Goal: Information Seeking & Learning: Learn about a topic

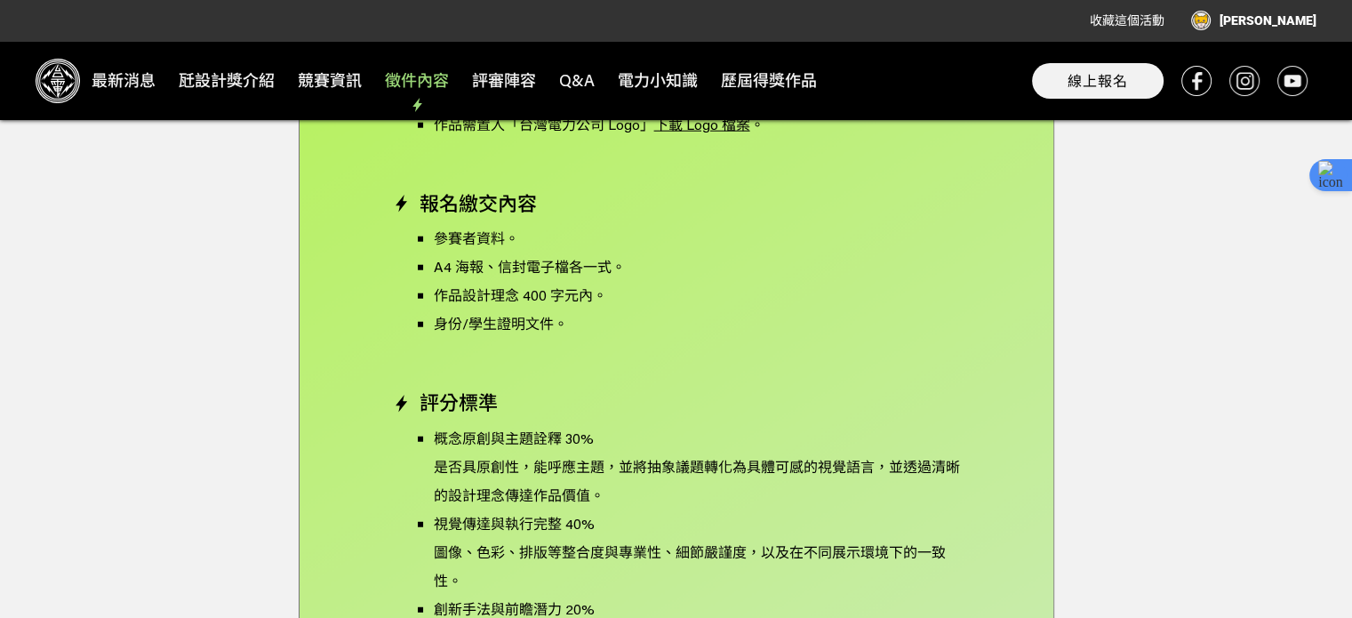
scroll to position [4710, 0]
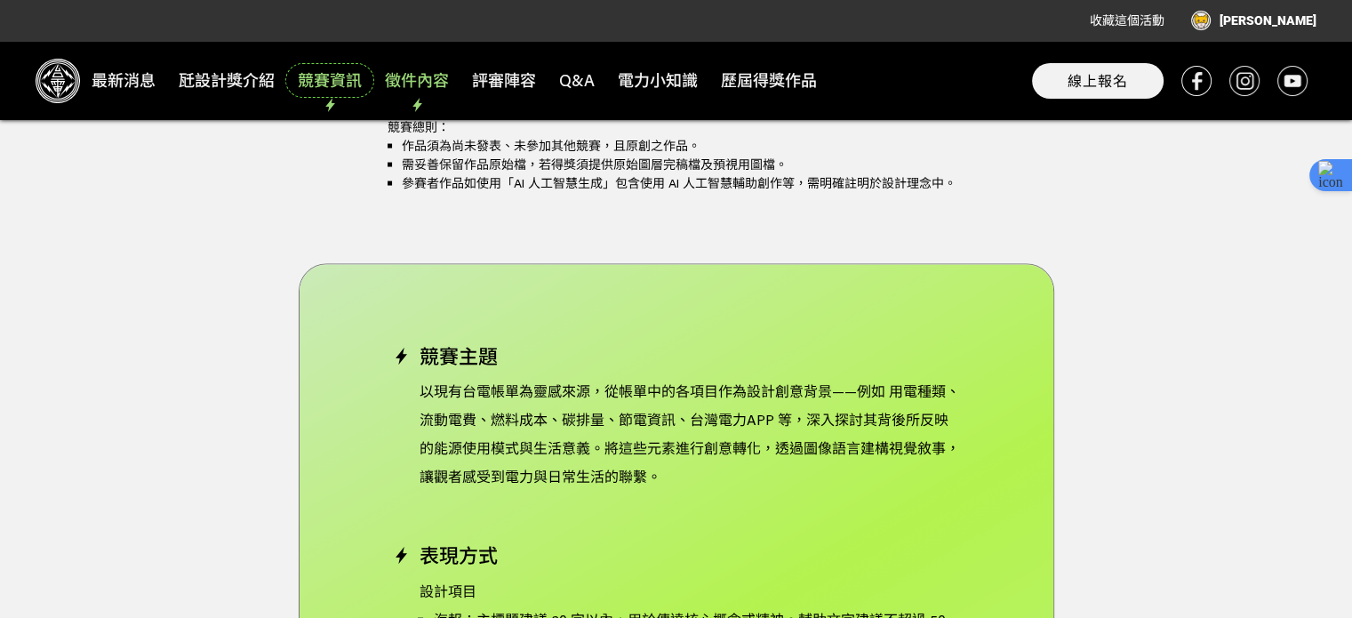
click at [331, 81] on span "競賽資訊" at bounding box center [330, 80] width 84 height 29
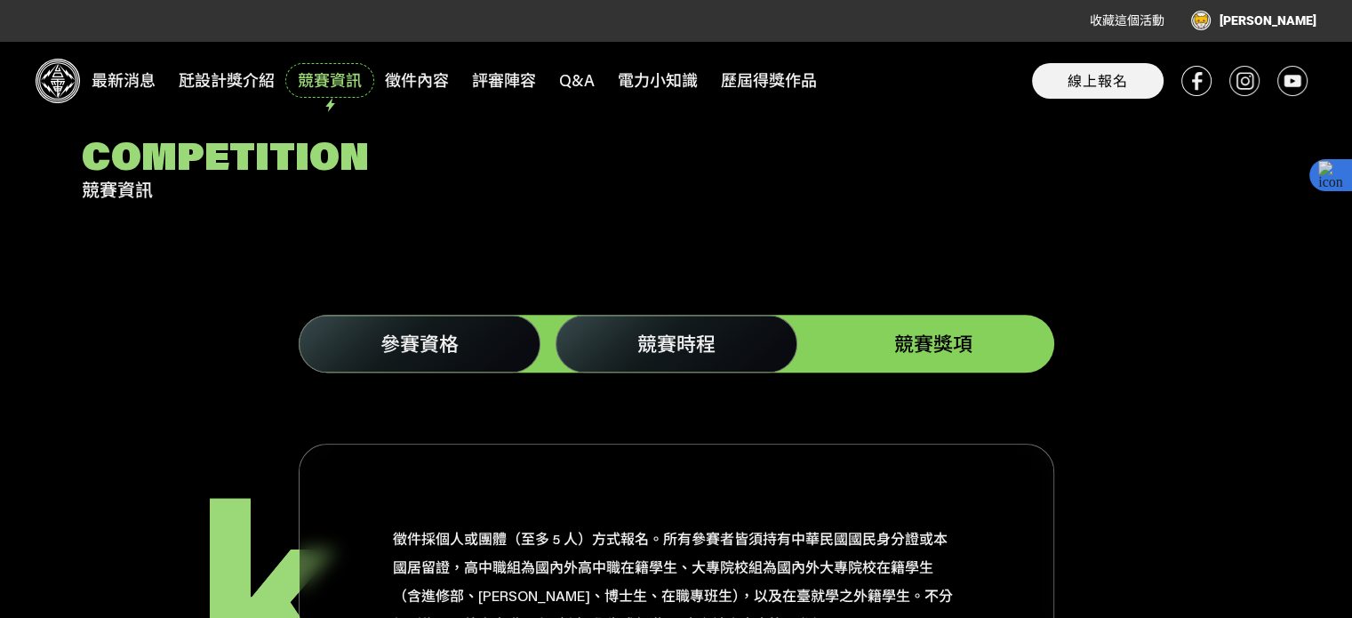
scroll to position [2086, 0]
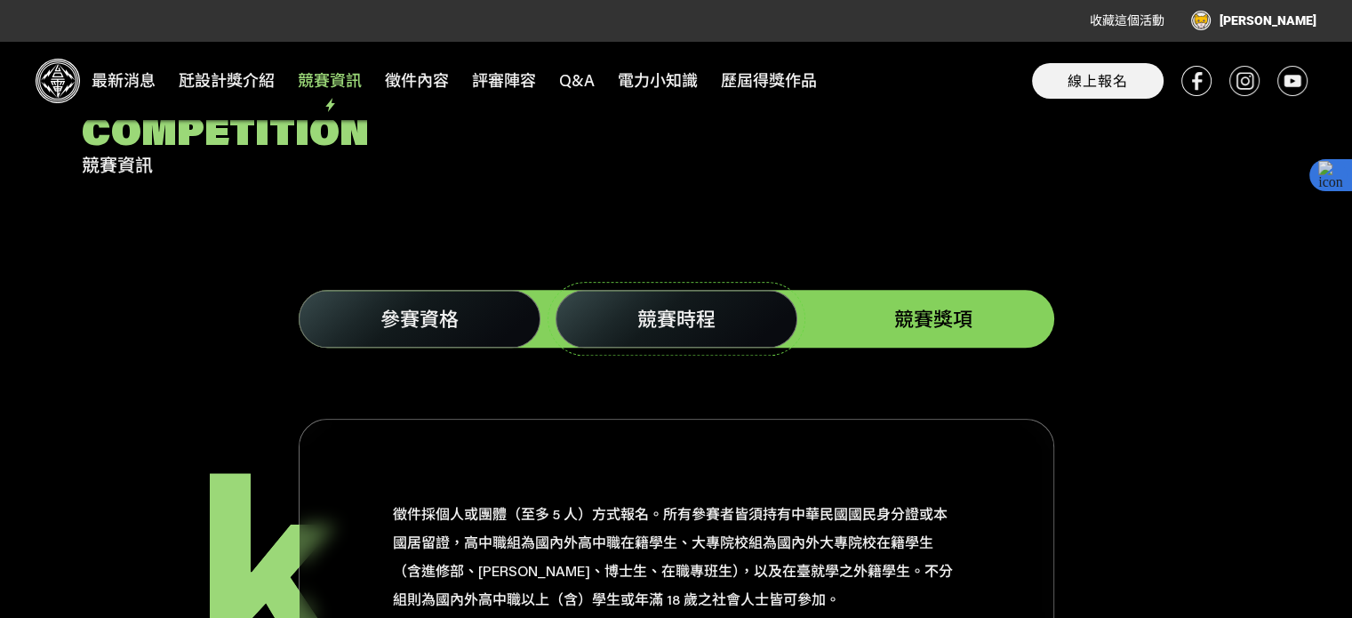
click at [674, 306] on span "競賽時程" at bounding box center [676, 319] width 78 height 26
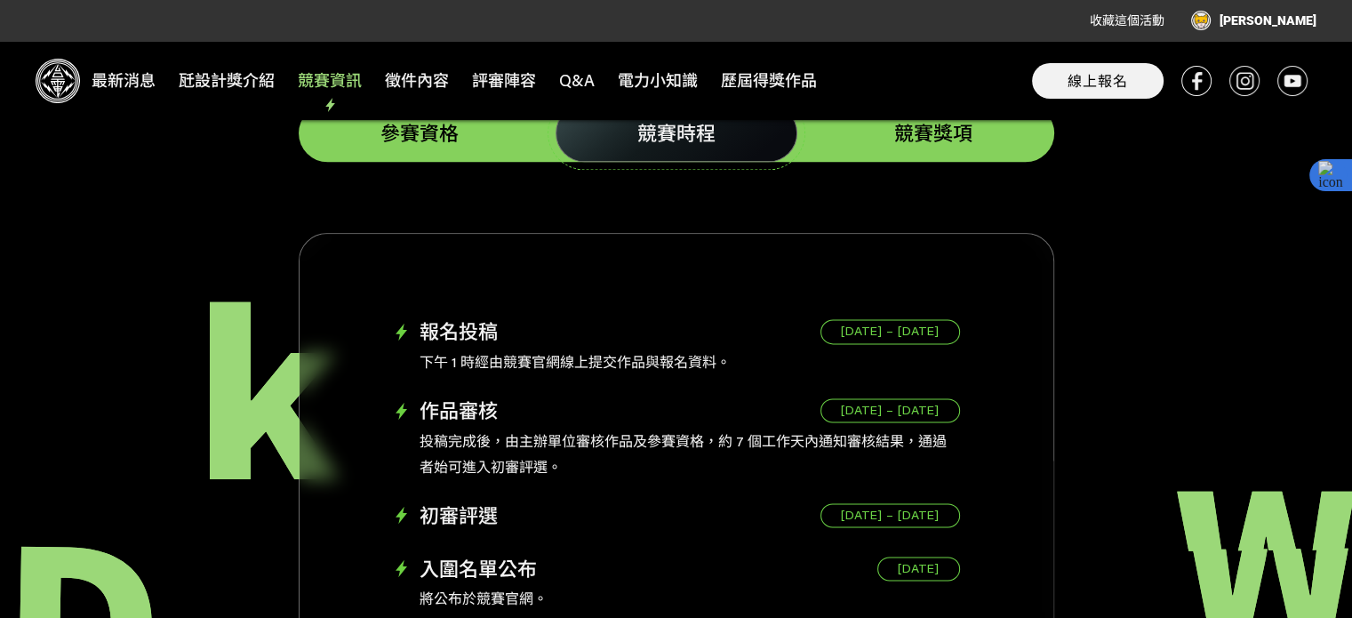
scroll to position [2263, 0]
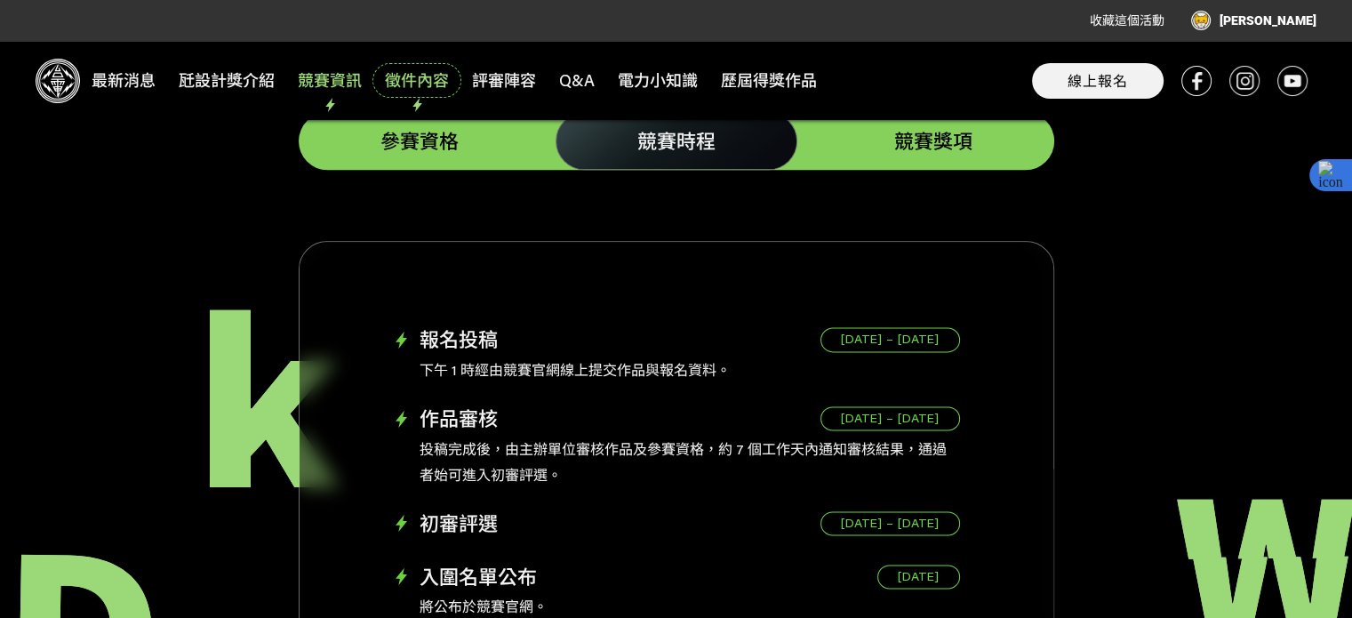
click at [389, 85] on span "徵件內容" at bounding box center [417, 80] width 84 height 29
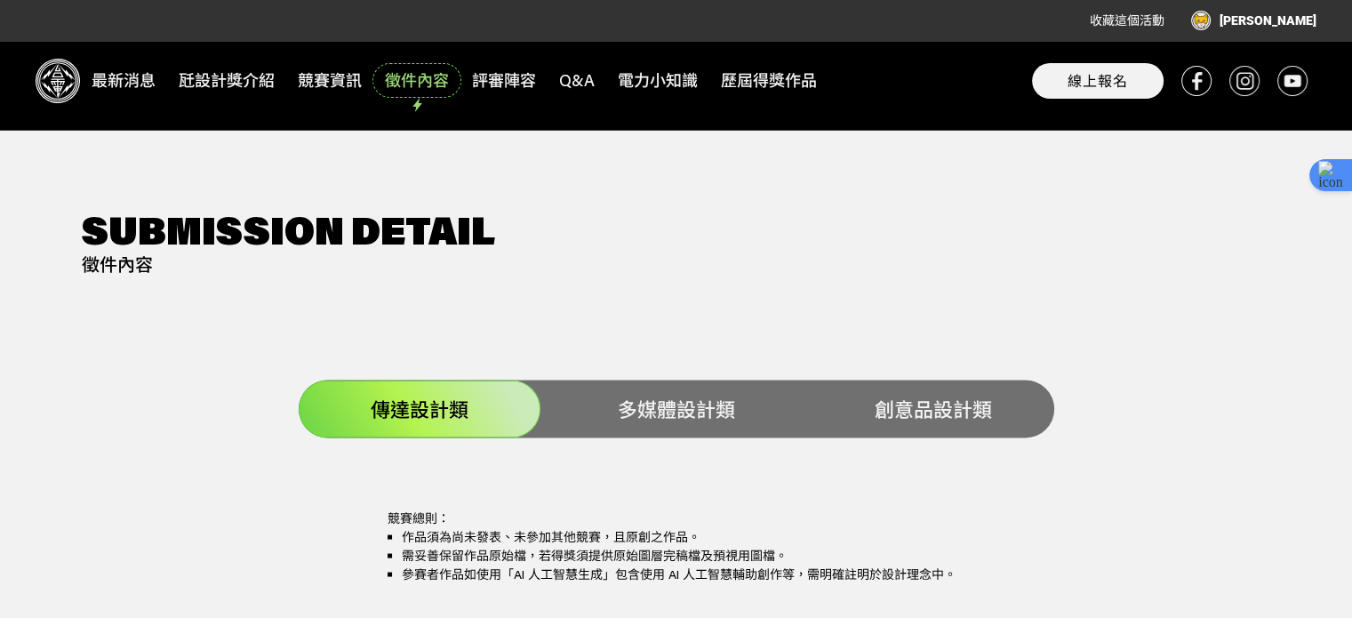
scroll to position [3332, 0]
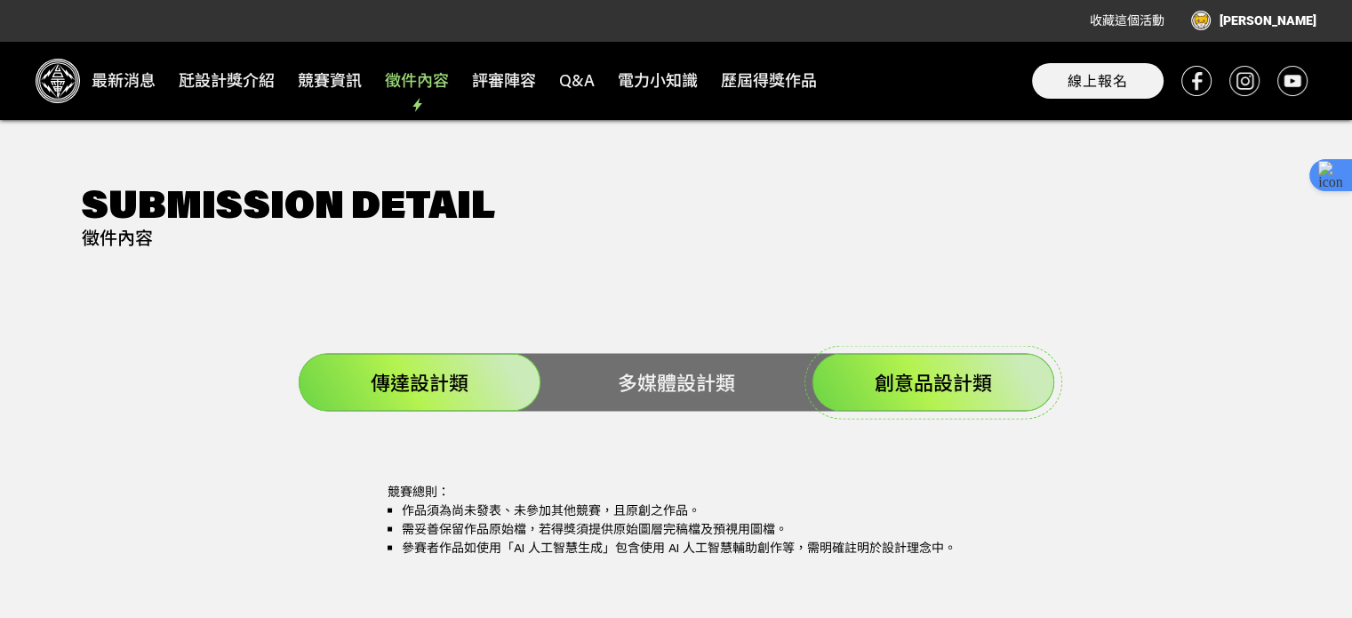
click at [886, 369] on span "創意品設計類" at bounding box center [932, 382] width 117 height 26
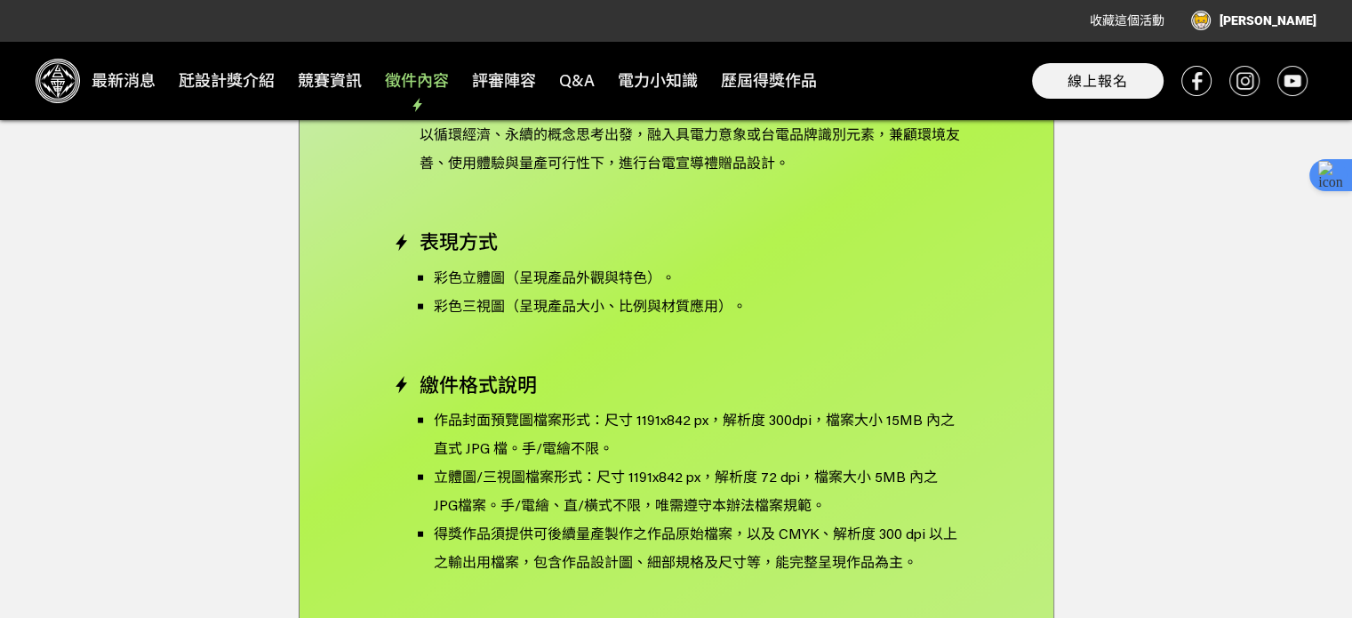
scroll to position [4043, 0]
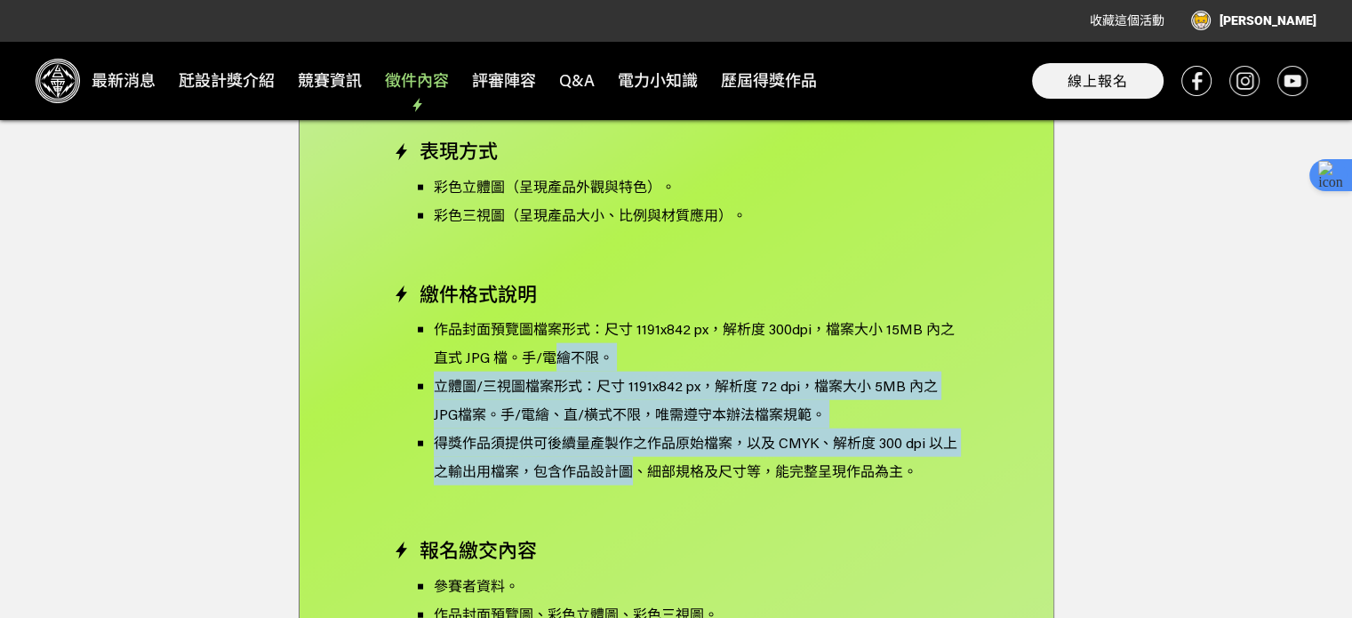
drag, startPoint x: 629, startPoint y: 440, endPoint x: 555, endPoint y: 327, distance: 135.3
click at [555, 327] on ul "作品封面預覽圖檔案形式：尺寸 1191x842 px，解析度 300dpi，檔案大小 15MB 內之直式 JPG 檔。手/電繪不限。 立體圖/三視圖檔案形式：…" at bounding box center [683, 400] width 553 height 171
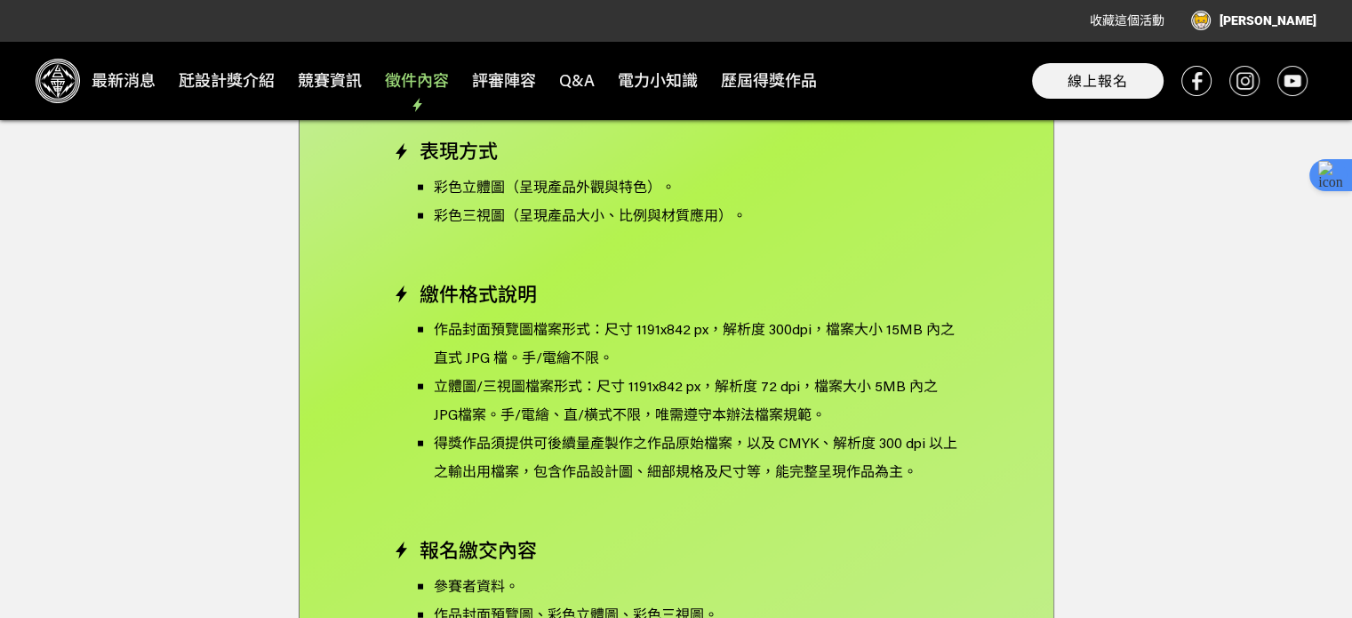
click at [760, 539] on h4 "報名繳交內容" at bounding box center [676, 550] width 567 height 23
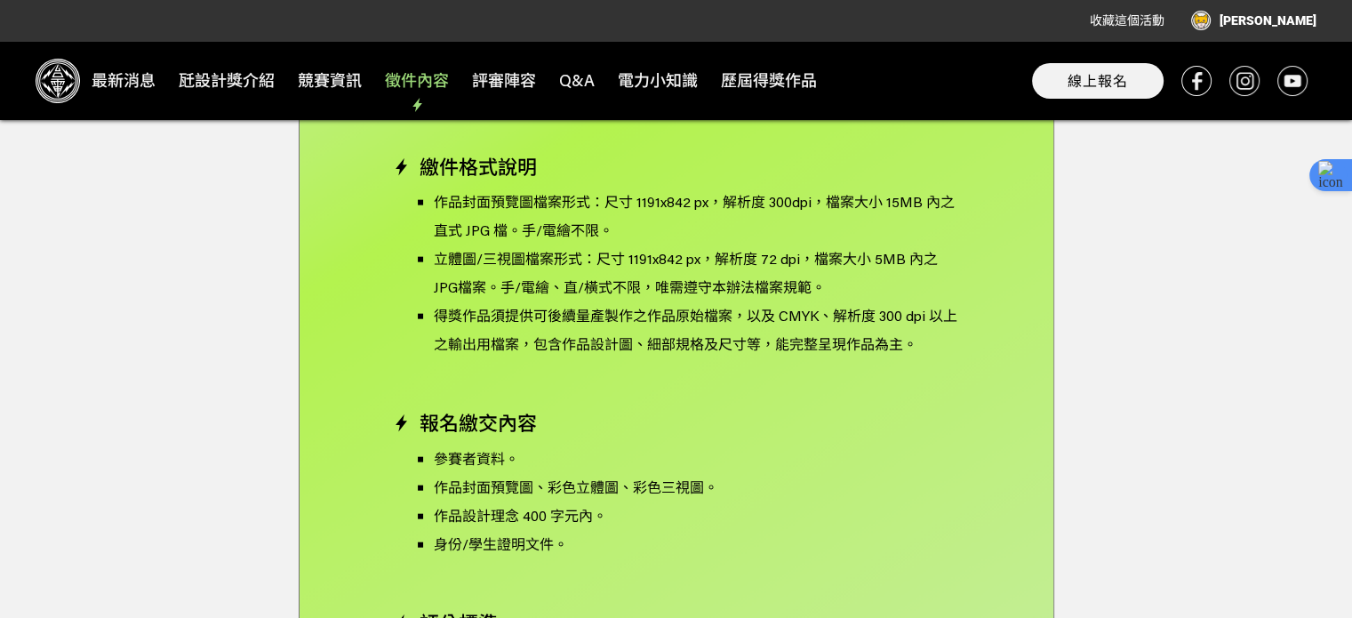
scroll to position [4221, 0]
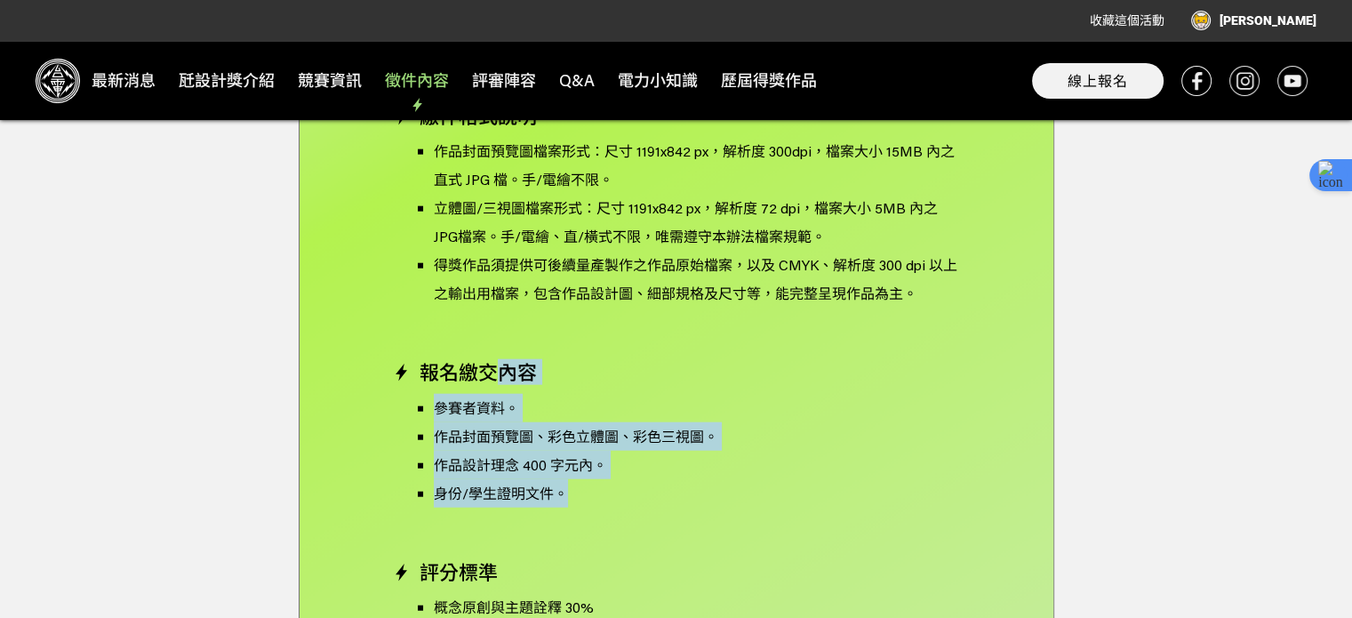
drag, startPoint x: 629, startPoint y: 467, endPoint x: 488, endPoint y: 335, distance: 193.0
click at [488, 335] on div "競賽主題 以循環經濟、永續的概念思考出發，融入具電力意象或台電品牌識別元素，兼顧環境友善、使用體驗與量產可行性下，進行台電宣導禮贈品設計。 表現方式 彩色立體…" at bounding box center [676, 363] width 567 height 1086
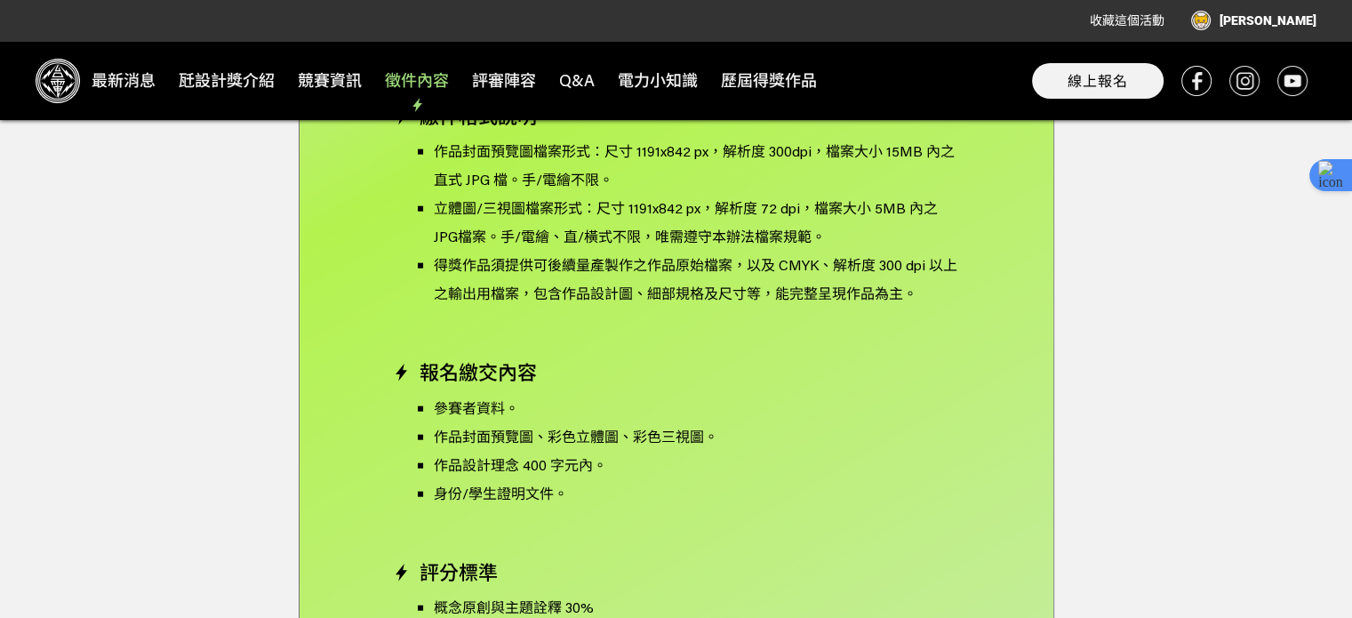
click at [626, 503] on div "競賽主題 以循環經濟、永續的概念思考出發，融入具電力意象或台電品牌識別元素，兼顧環境友善、使用體驗與量產可行性下，進行台電宣導禮贈品設計。 表現方式 彩色立體…" at bounding box center [676, 363] width 567 height 1086
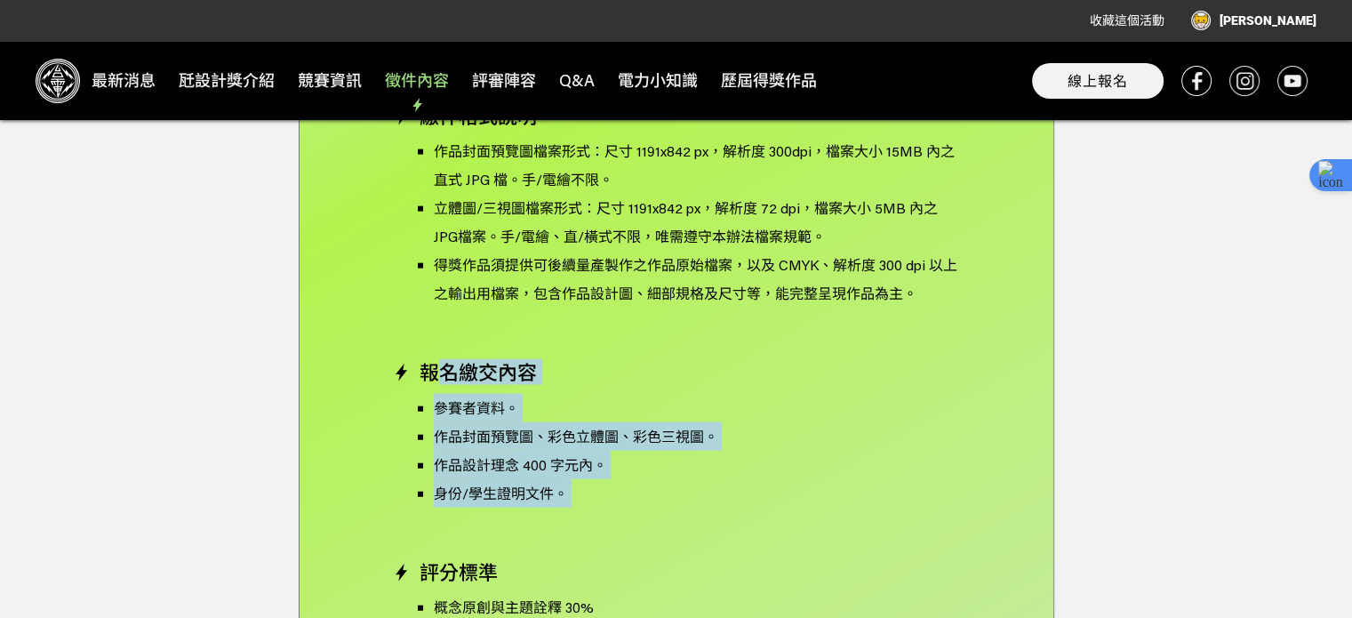
drag, startPoint x: 547, startPoint y: 427, endPoint x: 444, endPoint y: 355, distance: 125.2
click at [444, 355] on div "競賽主題 以循環經濟、永續的概念思考出發，融入具電力意象或台電品牌識別元素，兼顧環境友善、使用體驗與量產可行性下，進行台電宣導禮贈品設計。 表現方式 彩色立體…" at bounding box center [676, 363] width 567 height 1086
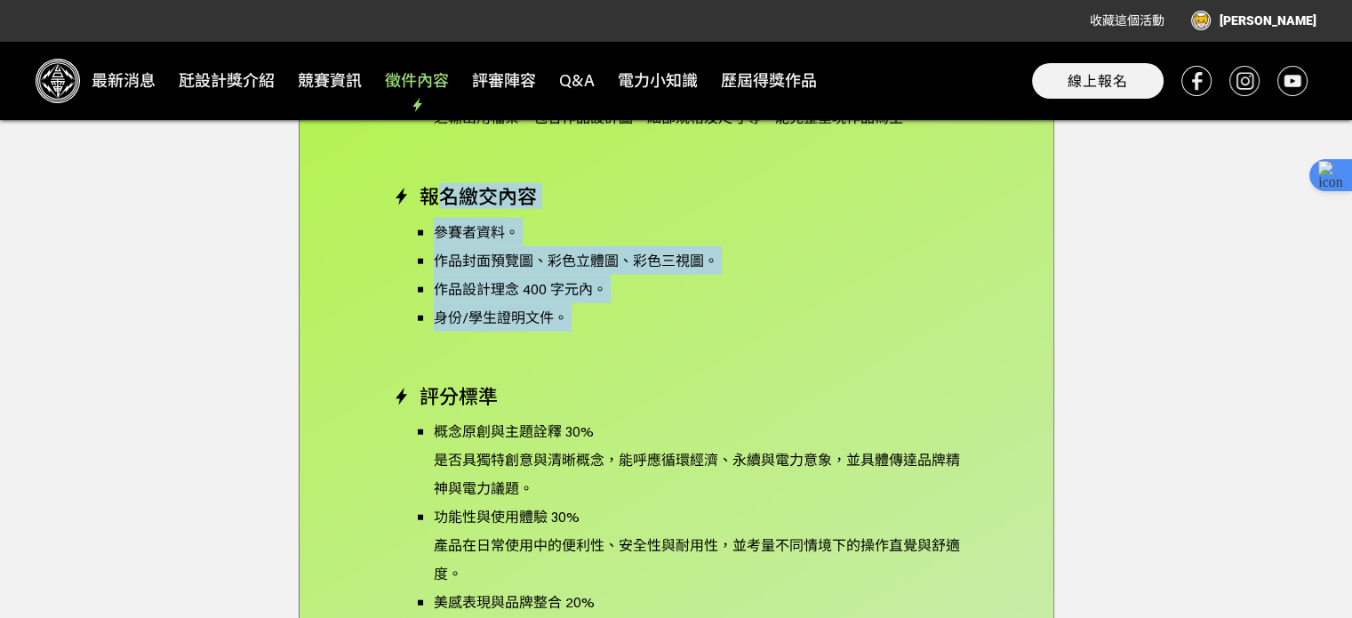
scroll to position [4399, 0]
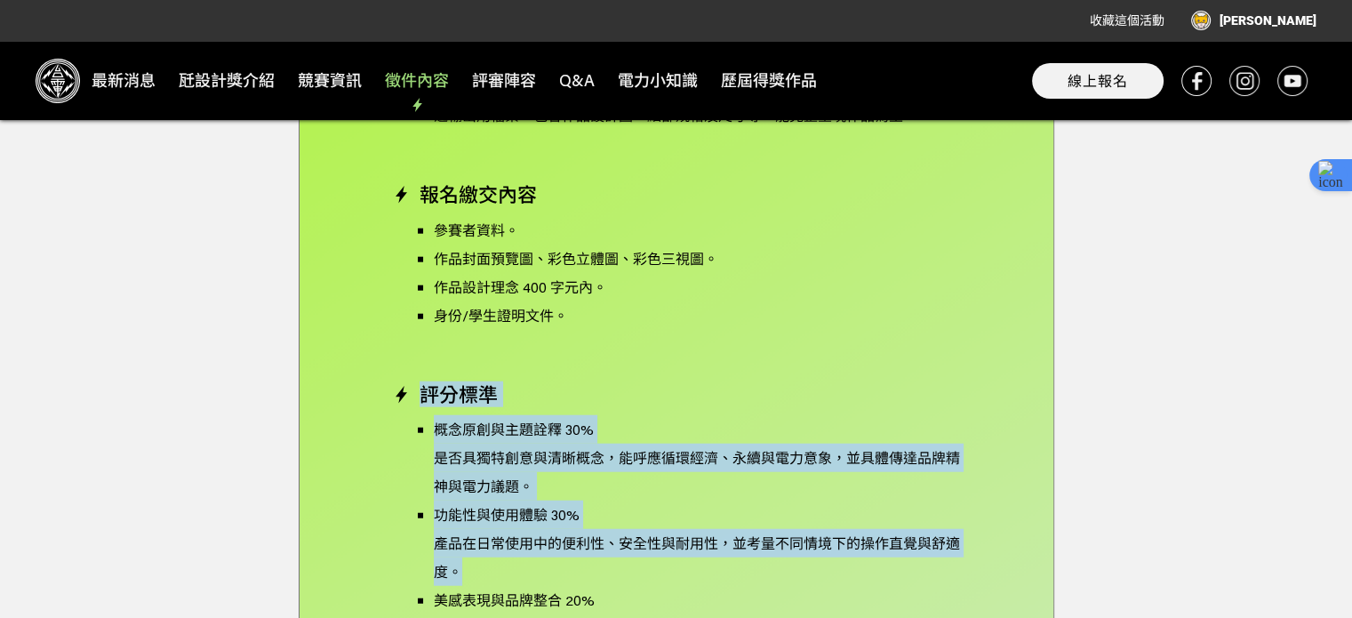
drag, startPoint x: 643, startPoint y: 539, endPoint x: 502, endPoint y: 316, distance: 264.0
click at [502, 316] on div "競賽主題 以循環經濟、永續的概念思考出發，融入具電力意象或台電品牌識別元素，兼顧環境友善、使用體驗與量產可行性下，進行台電宣導禮贈品設計。 表現方式 彩色立體…" at bounding box center [676, 185] width 567 height 1086
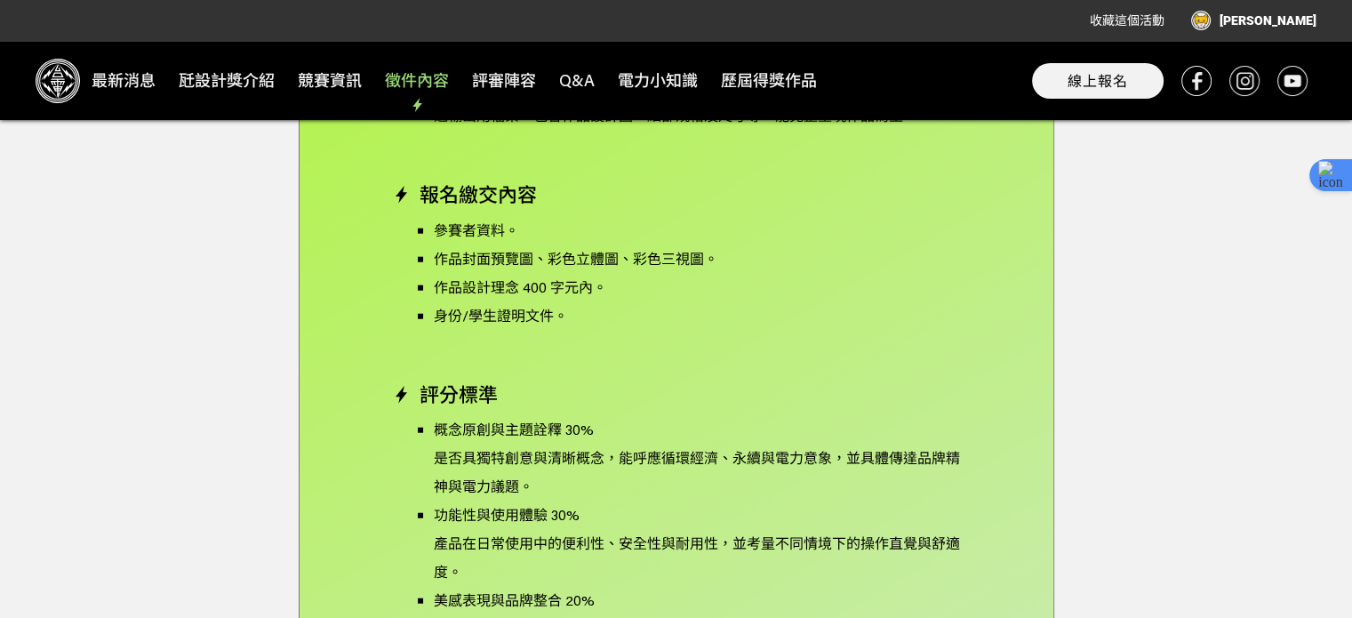
click at [583, 586] on p "美感表現與品牌整合 20%" at bounding box center [697, 600] width 526 height 28
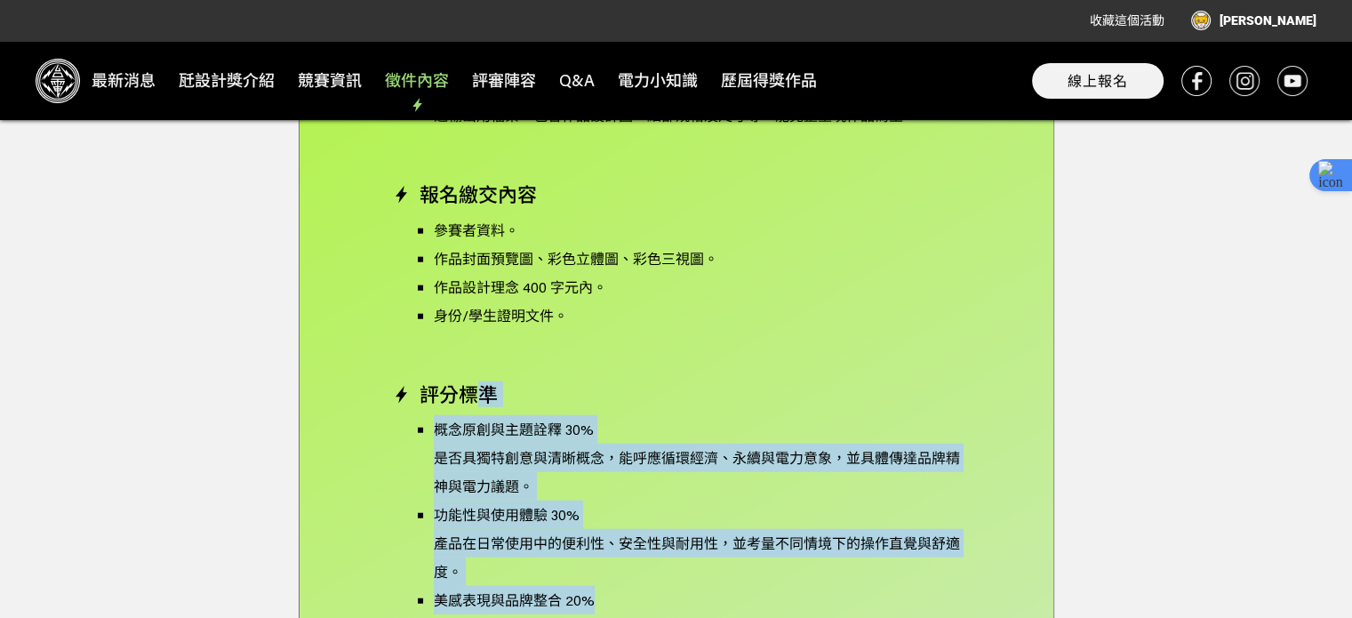
drag, startPoint x: 649, startPoint y: 563, endPoint x: 482, endPoint y: 361, distance: 261.9
click at [482, 361] on div "競賽主題 以循環經濟、永續的概念思考出發，融入具電力意象或台電品牌識別元素，兼顧環境友善、使用體驗與量產可行性下，進行台電宣導禮贈品設計。 表現方式 彩色立體…" at bounding box center [676, 185] width 567 height 1086
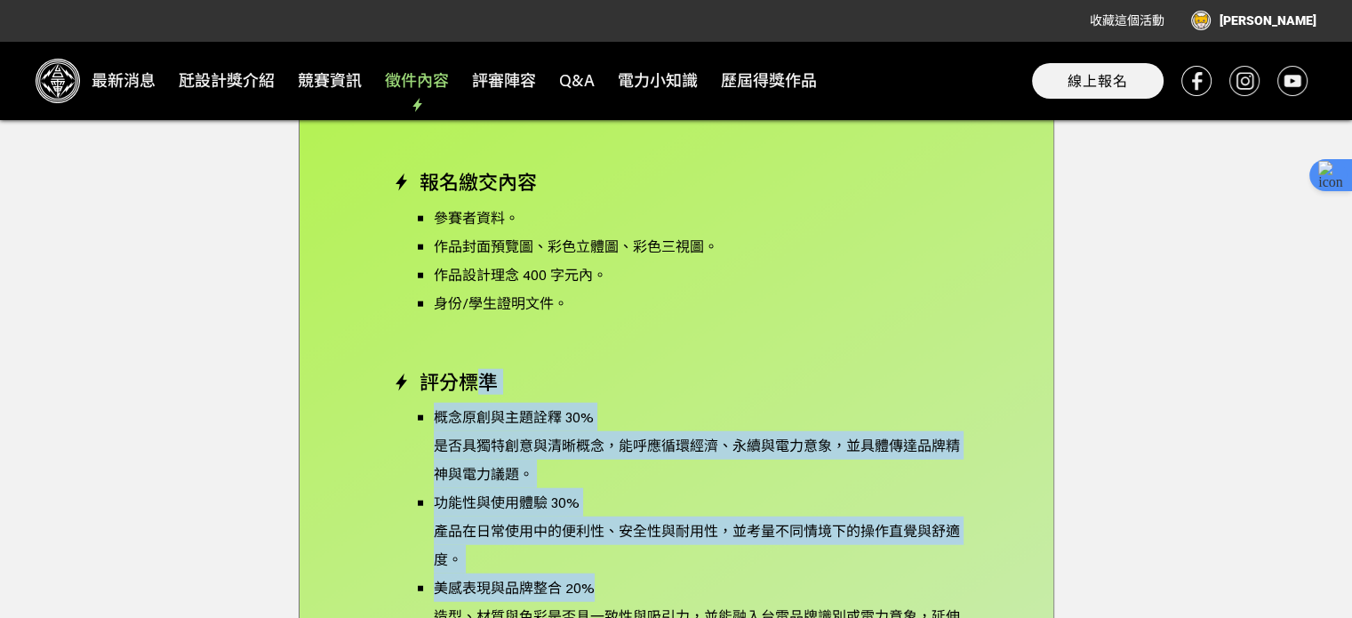
scroll to position [4577, 0]
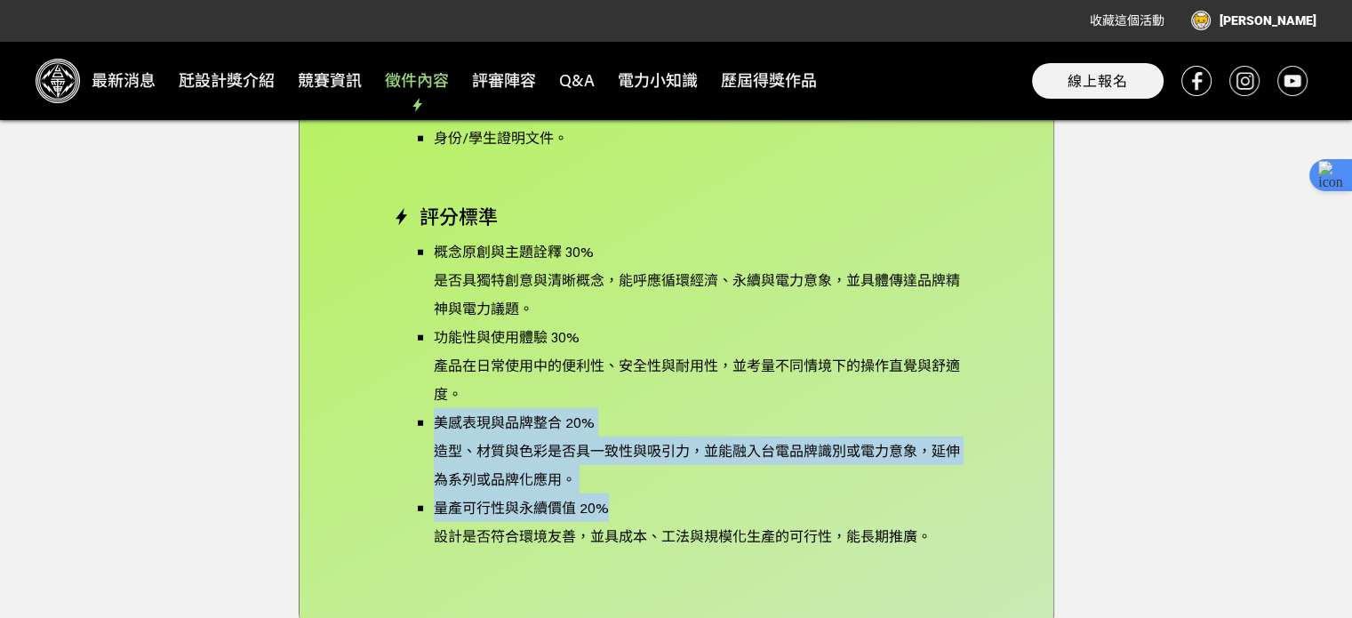
drag, startPoint x: 647, startPoint y: 477, endPoint x: 582, endPoint y: 373, distance: 122.5
click at [582, 373] on ul "概念原創與主題詮釋 30% 是否具獨特創意與清晰概念，能呼應循環經濟、永續與電力意象，並具體傳達品牌精神與電力議題。 功能性與使用體驗 30% 產品在日常使用…" at bounding box center [683, 393] width 553 height 313
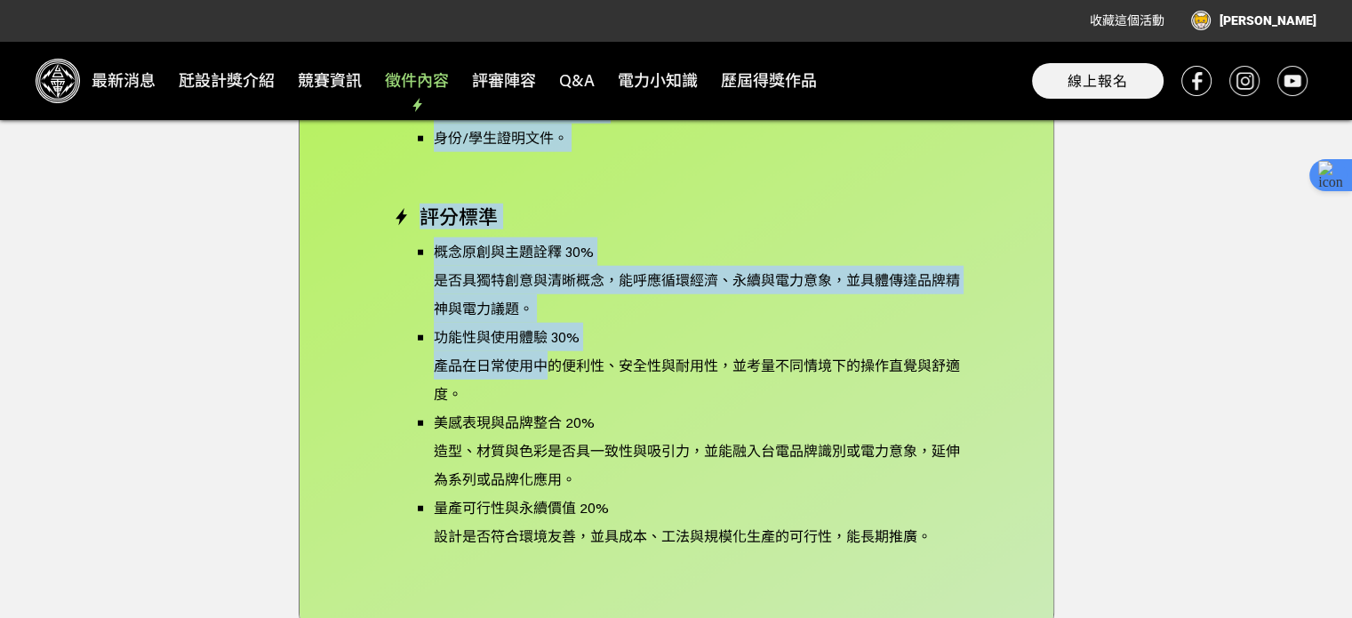
drag, startPoint x: 666, startPoint y: 498, endPoint x: 541, endPoint y: 318, distance: 218.9
click at [543, 320] on div "競賽主題 以現有台電帳單為靈感來源，從帳單中的各項目作為設計創意背景——例如 用電種類、流動電費、燃料成本、碳排量、節電資訊、台灣電力APP 等，深入探討其背…" at bounding box center [676, 11] width 755 height 1257
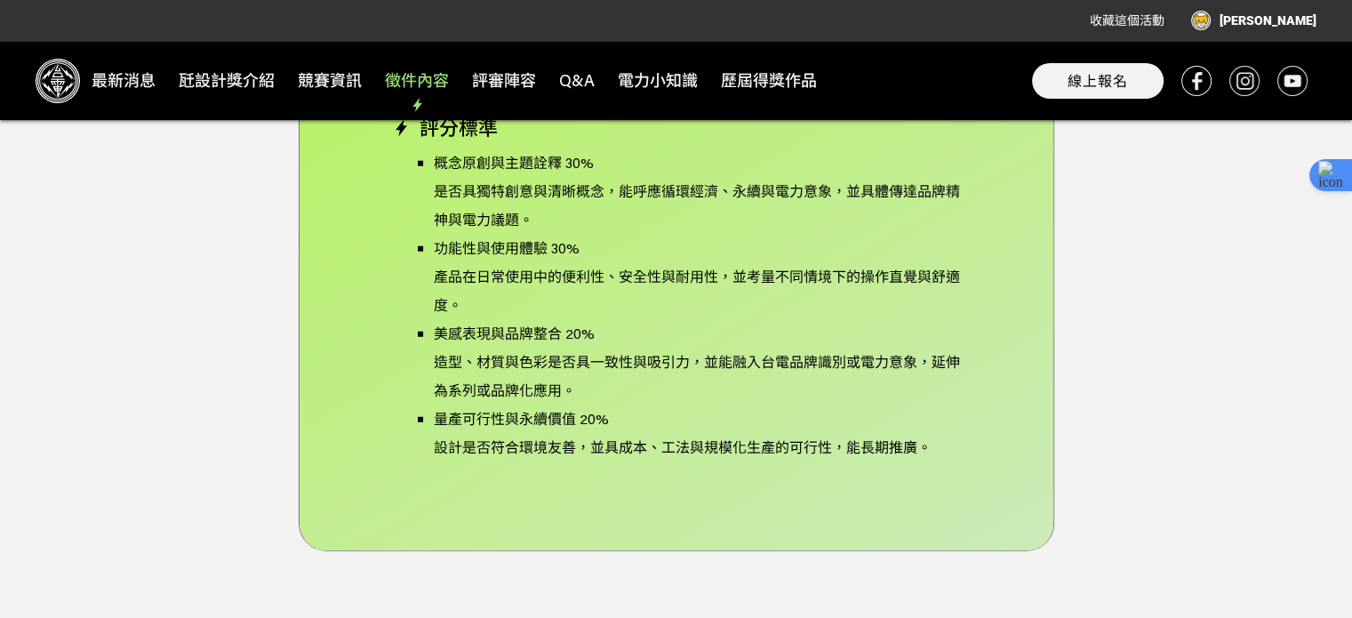
click at [746, 404] on p "量產可行性與永續價值 20%" at bounding box center [697, 418] width 526 height 28
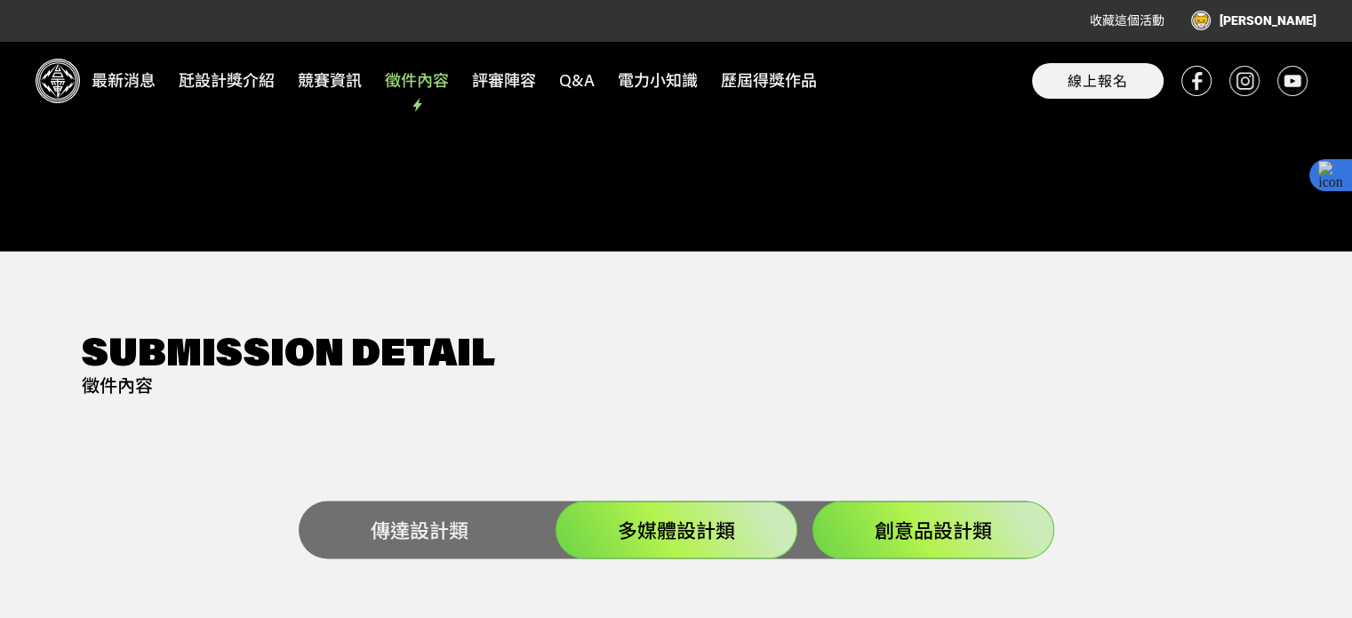
scroll to position [3155, 0]
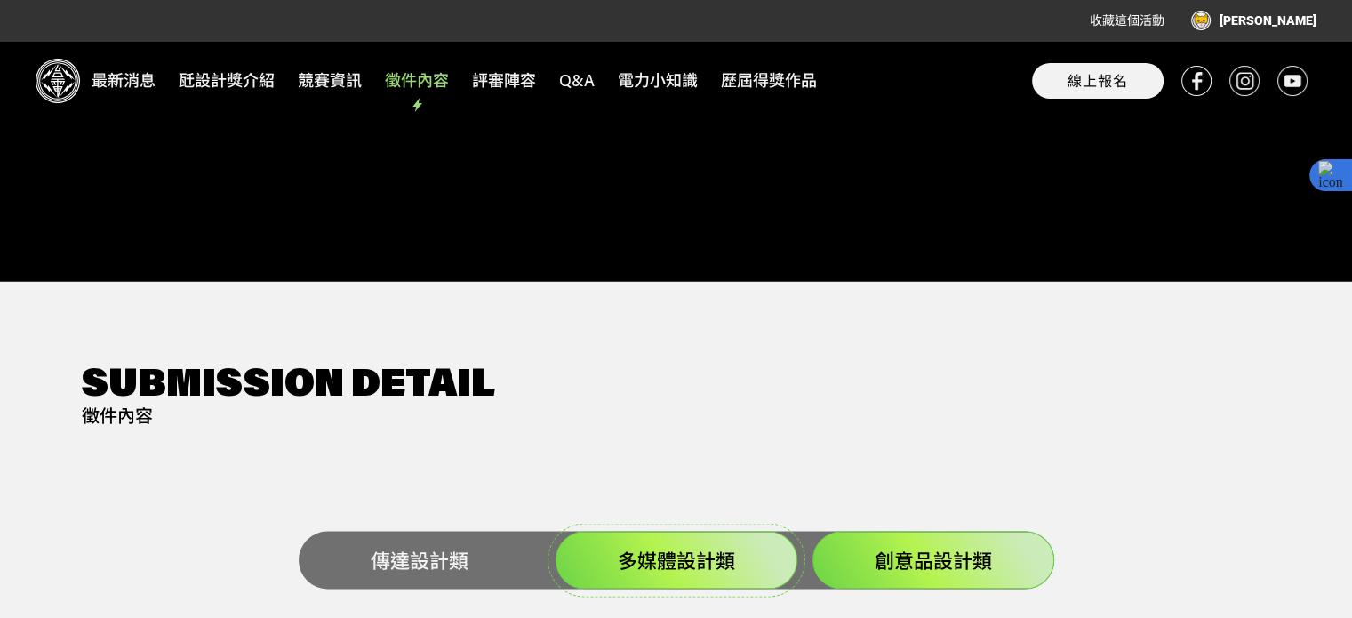
drag, startPoint x: 669, startPoint y: 532, endPoint x: 679, endPoint y: 529, distance: 10.4
click at [670, 547] on span "多媒體設計類" at bounding box center [676, 560] width 117 height 26
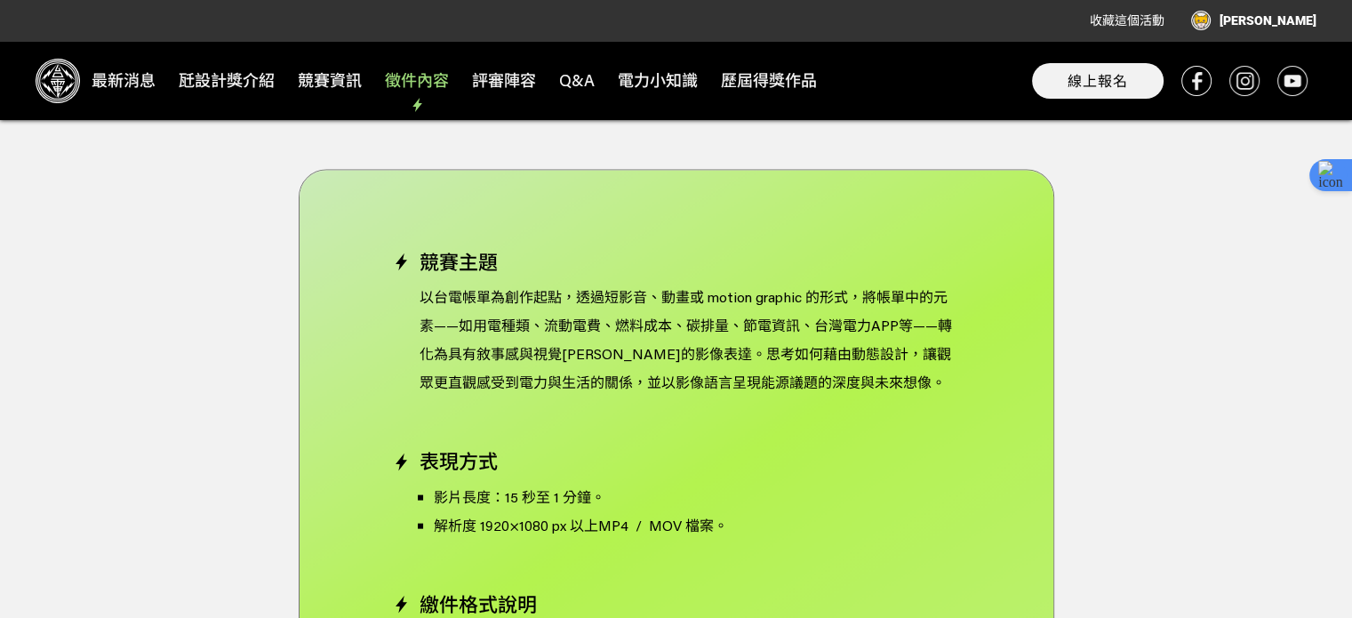
scroll to position [3866, 0]
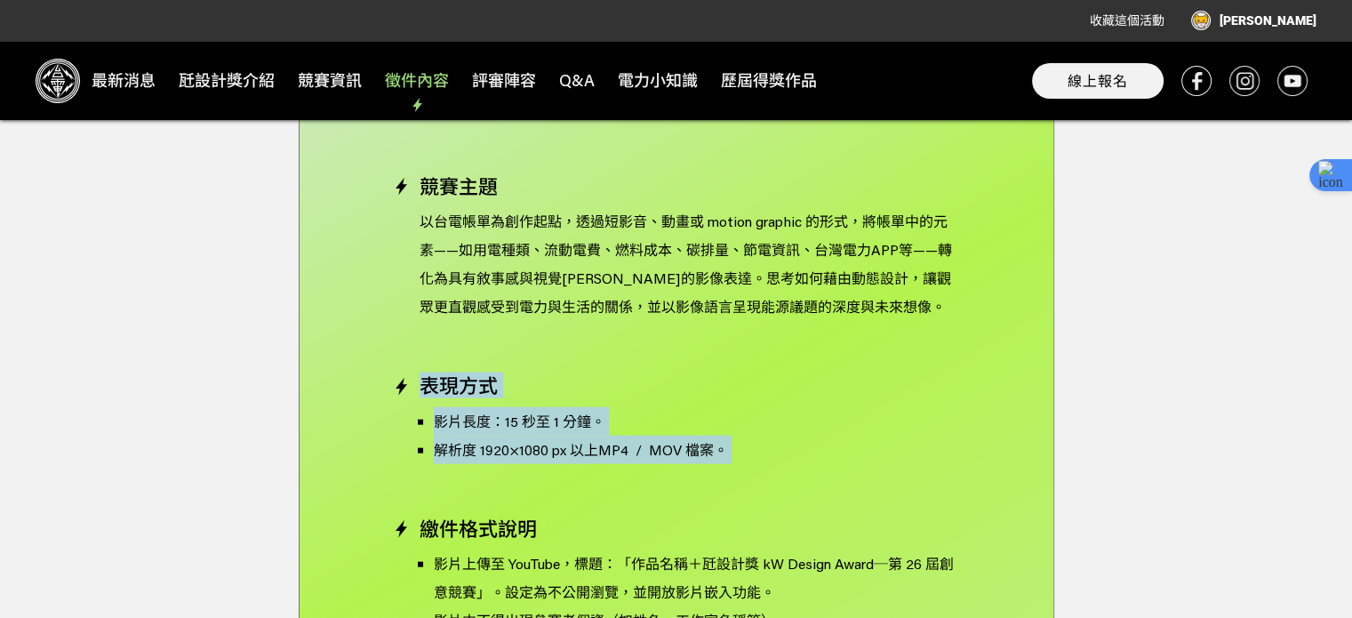
drag, startPoint x: 805, startPoint y: 439, endPoint x: 330, endPoint y: 333, distance: 487.0
click at [293, 322] on article "Submission Detail 徵件內容 傳達設計類 多媒體設計類 創意品設計類 競賽總則： 作品須為尚未發表、未參加其他競賽，且原創之作品。 需妥善保留…" at bounding box center [675, 583] width 1325 height 2026
drag, startPoint x: 700, startPoint y: 473, endPoint x: 683, endPoint y: 352, distance: 122.0
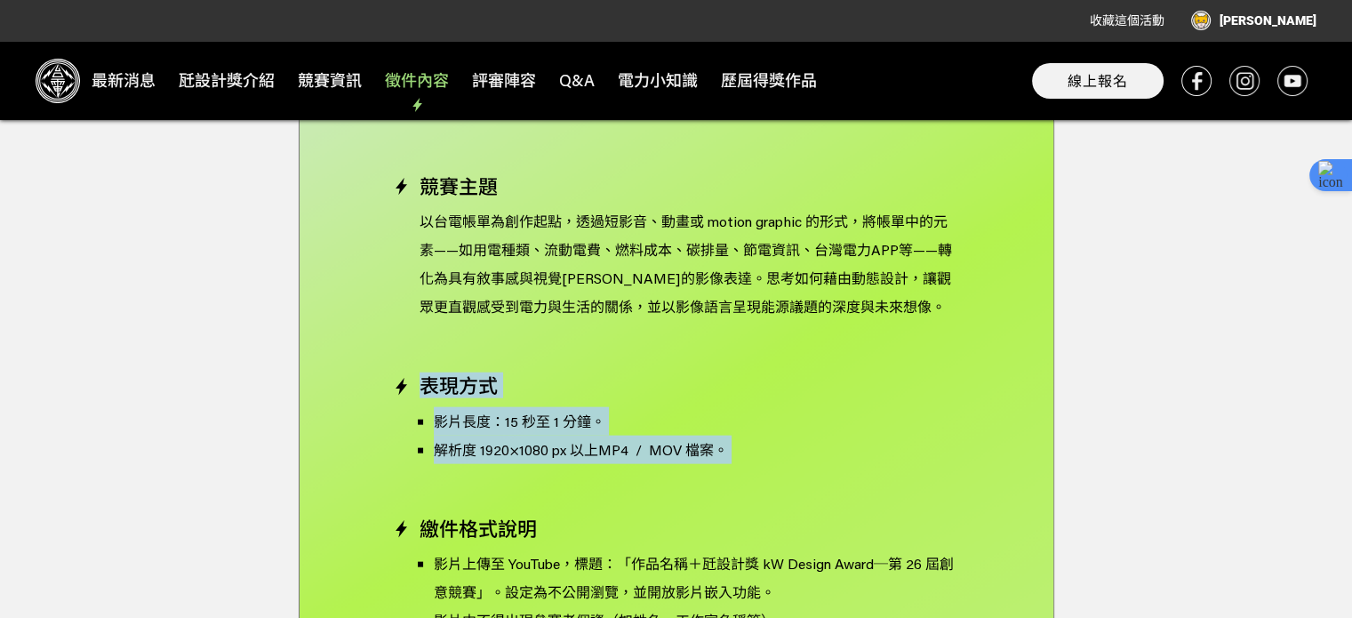
click at [740, 517] on h4 "繳件格式說明" at bounding box center [676, 528] width 567 height 23
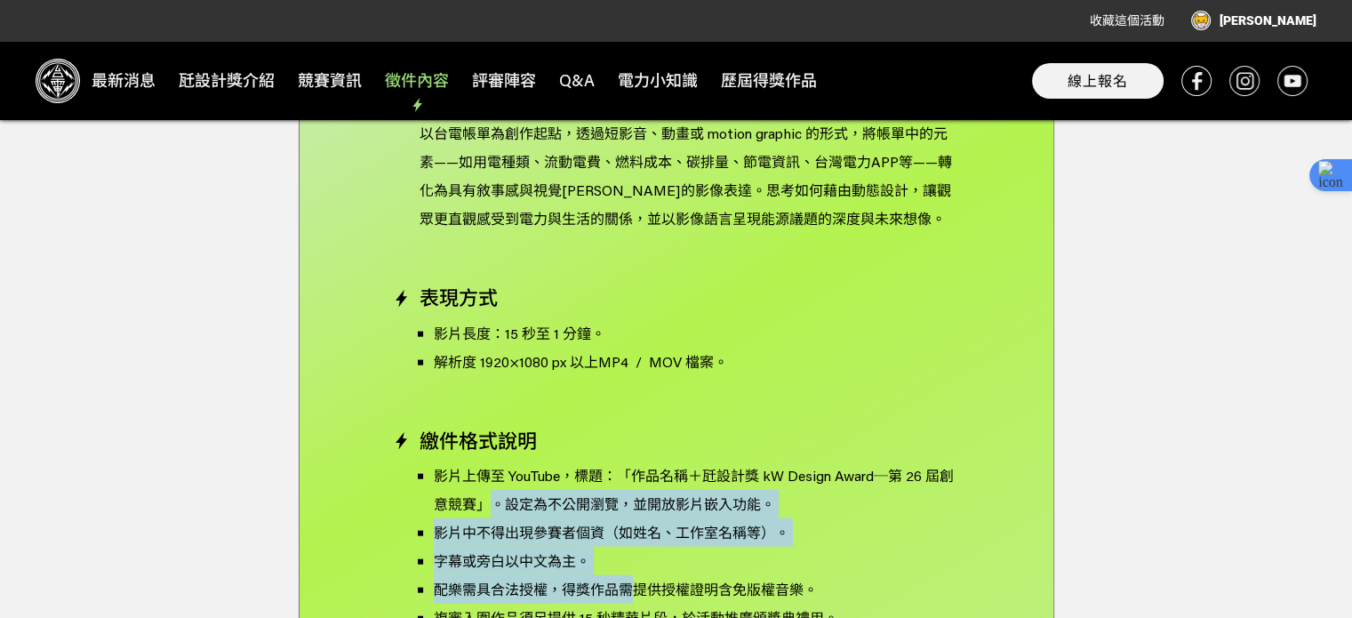
scroll to position [3954, 0]
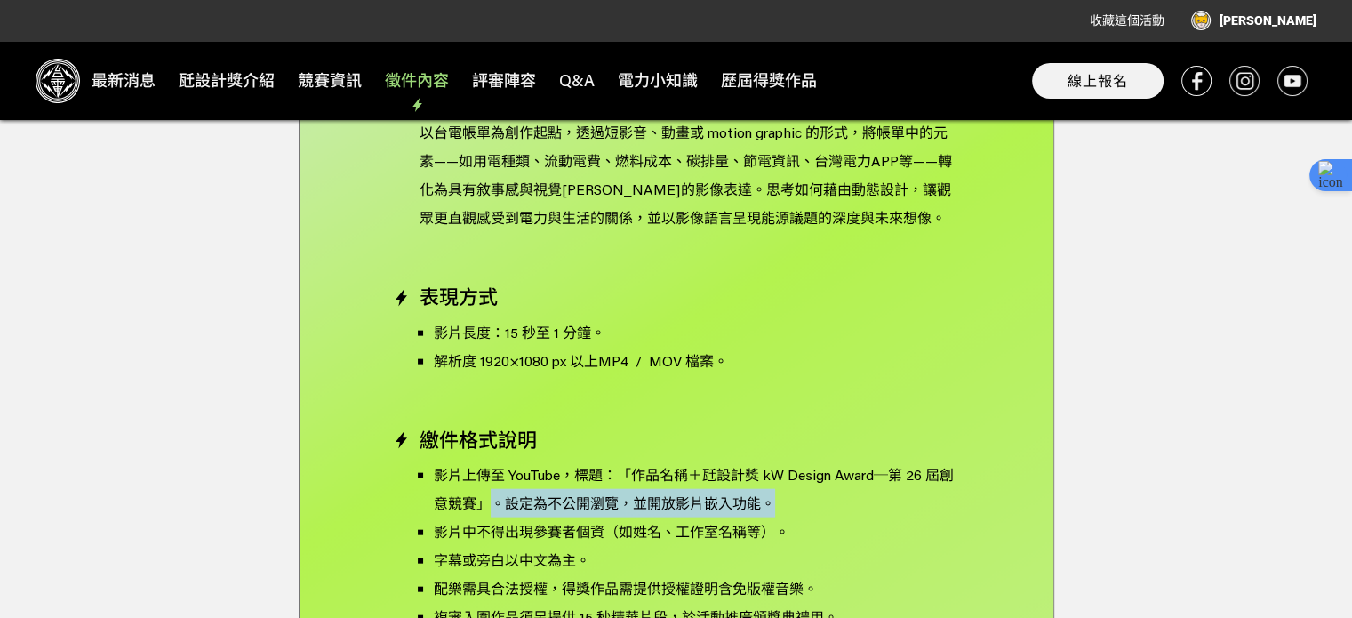
drag, startPoint x: 483, startPoint y: 553, endPoint x: 822, endPoint y: 481, distance: 346.1
click at [822, 481] on p "影片上傳至 YouTube，標題：「作品名稱＋瓩設計獎 kW Design Award─第 26 屆創意競賽」。設定為不公開瀏覽，並開放影片嵌入功能。" at bounding box center [697, 488] width 526 height 57
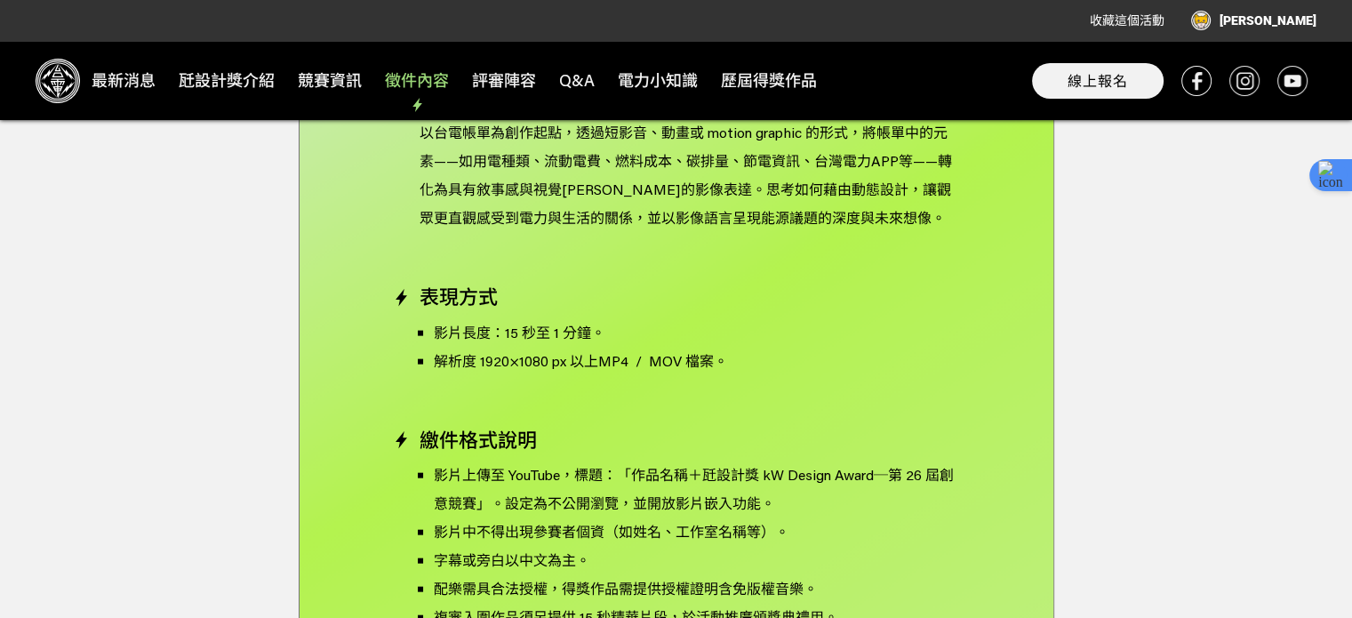
click at [803, 546] on p "字幕或旁白以中文為主。" at bounding box center [697, 560] width 526 height 28
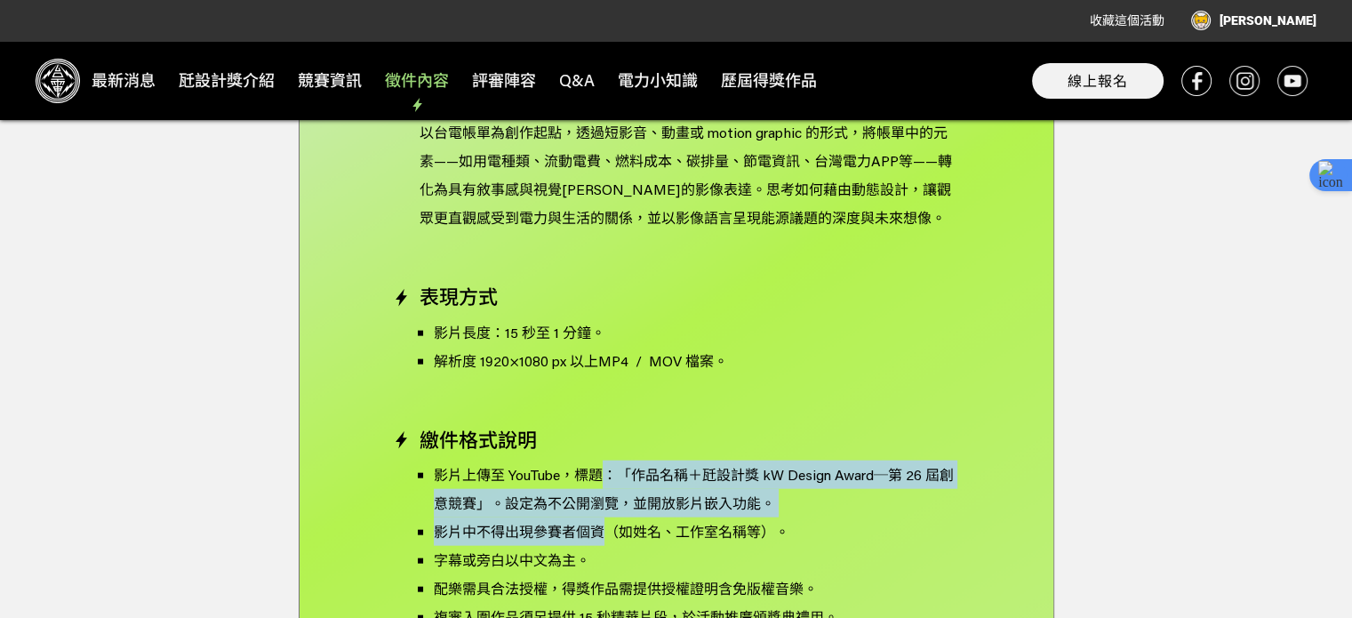
drag, startPoint x: 611, startPoint y: 513, endPoint x: 608, endPoint y: 379, distance: 133.3
click at [596, 460] on ul "影片上傳至 YouTube，標題：「作品名稱＋瓩設計獎 kW Design Award─第 26 屆創意競賽」。設定為不公開瀏覽，並開放影片嵌入功能。 影片中…" at bounding box center [683, 559] width 553 height 199
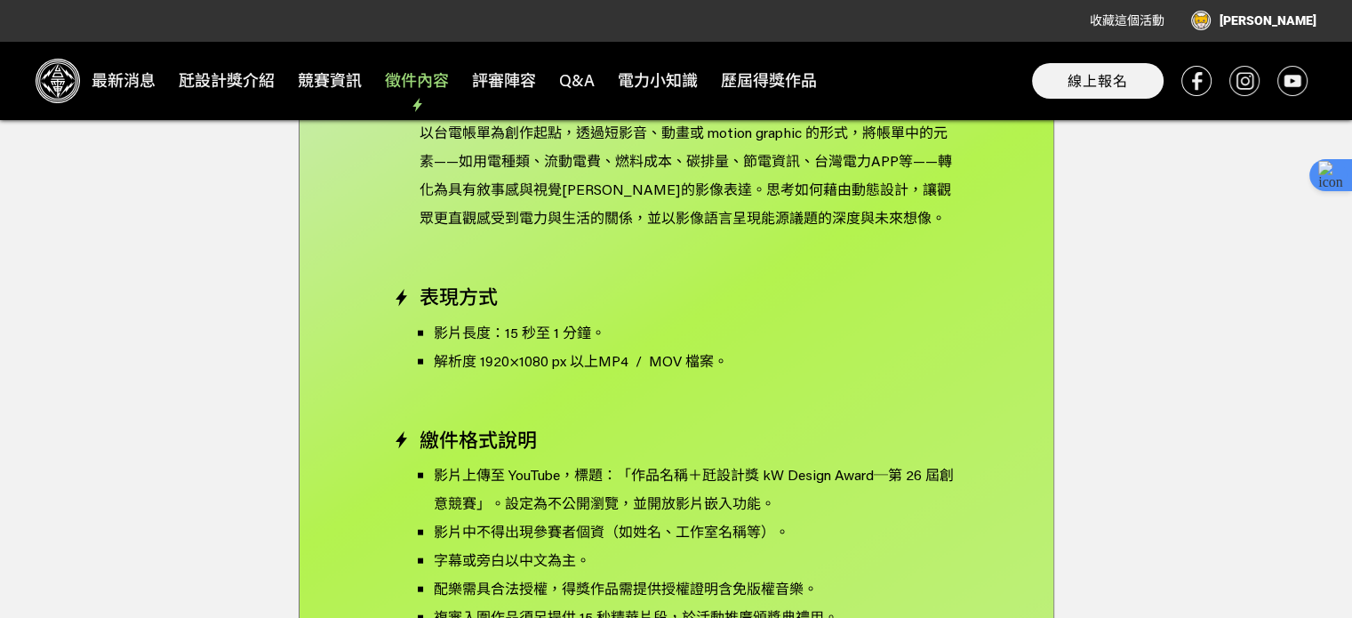
click at [618, 347] on p "解析度 1920×1080 px 以上MP4 / MOV 檔案。" at bounding box center [697, 361] width 526 height 28
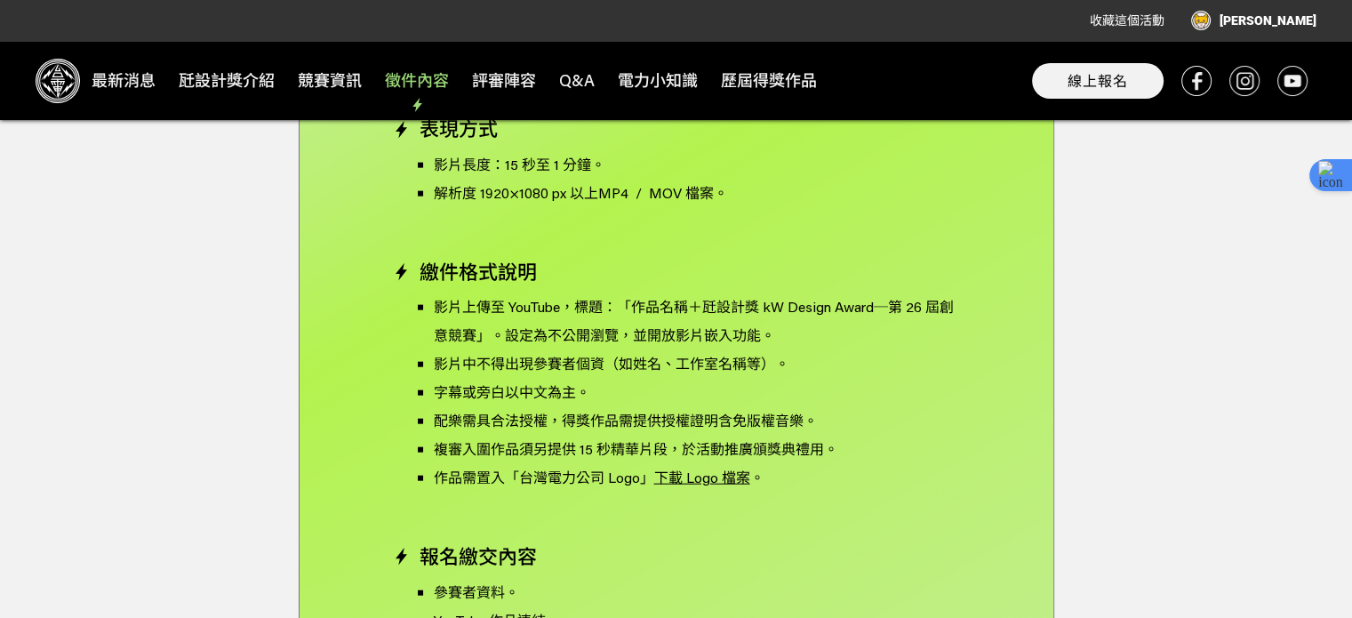
scroll to position [4132, 0]
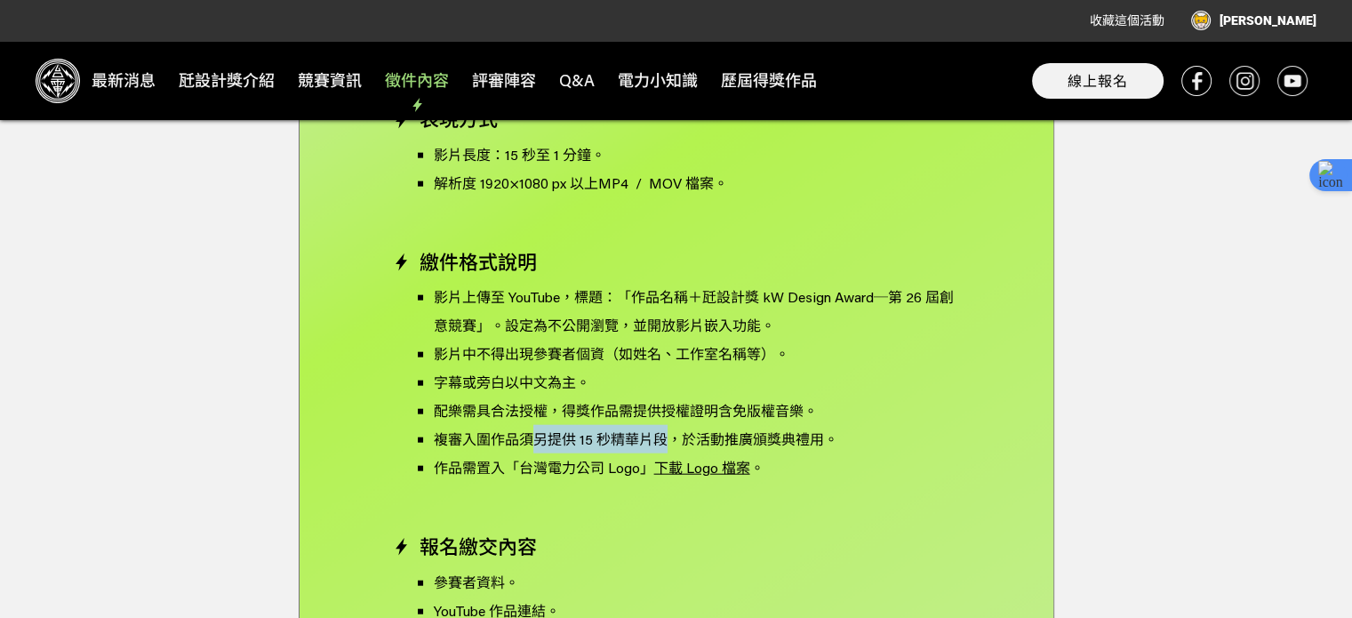
drag, startPoint x: 535, startPoint y: 409, endPoint x: 669, endPoint y: 411, distance: 134.2
click at [669, 425] on p "複審入圍作品須另提供 15 秒精華片段，於活動推廣頒獎典禮用。" at bounding box center [697, 439] width 526 height 28
click at [810, 486] on div "競賽主題 以台電帳單為創作起點，透過短影音、動畫或 motion graphic 的形式，將帳單中的元素——如用電種類、流動電費、燃料成本、碳排量、節電資訊、…" at bounding box center [676, 508] width 567 height 1200
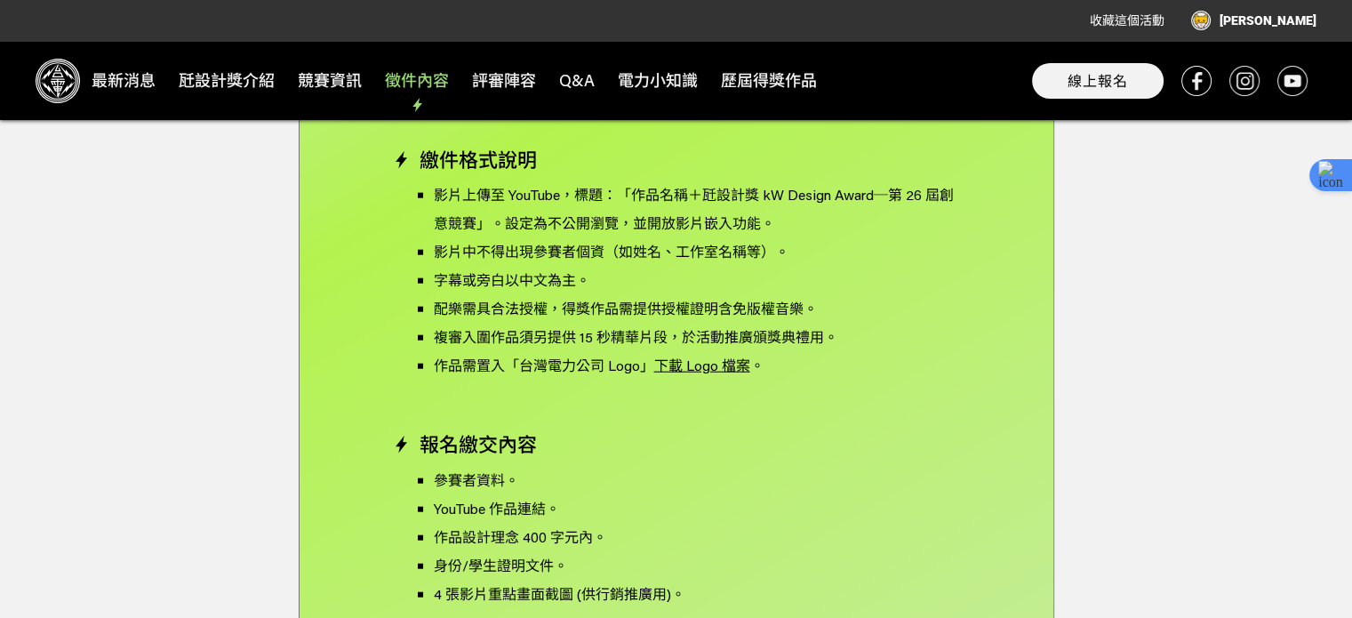
scroll to position [4310, 0]
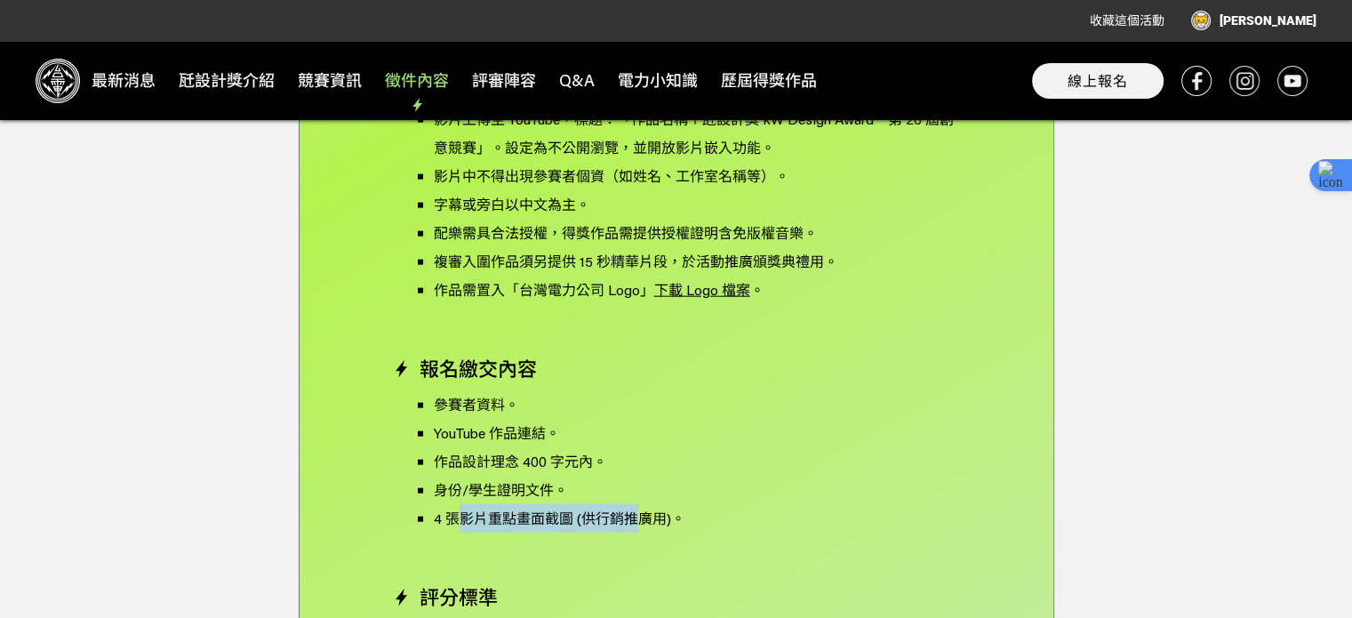
drag, startPoint x: 634, startPoint y: 493, endPoint x: 463, endPoint y: 483, distance: 171.8
click at [463, 504] on p "4 張影片重點畫面截圖 (供行銷推廣用)。" at bounding box center [697, 518] width 526 height 28
click at [809, 535] on div "競賽主題 以台電帳單為創作起點，透過短影音、動畫或 motion graphic 的形式，將帳單中的元素——如用電種類、流動電費、燃料成本、碳排量、節電資訊、…" at bounding box center [676, 331] width 567 height 1200
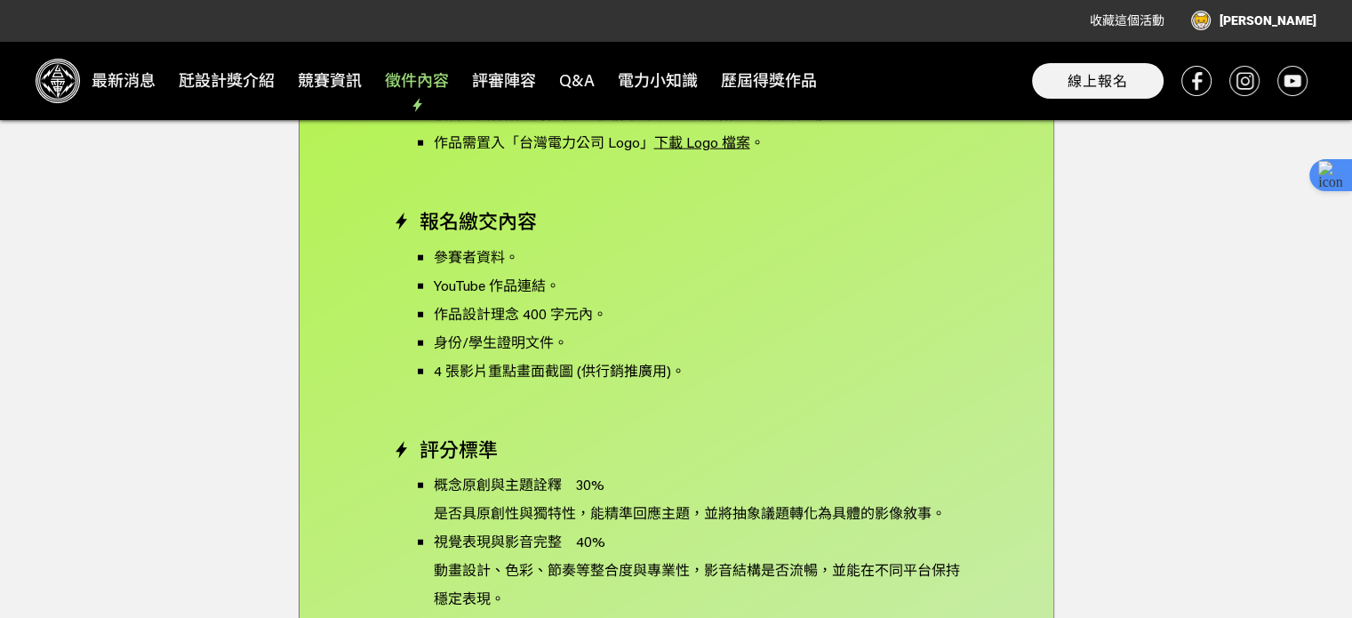
scroll to position [4488, 0]
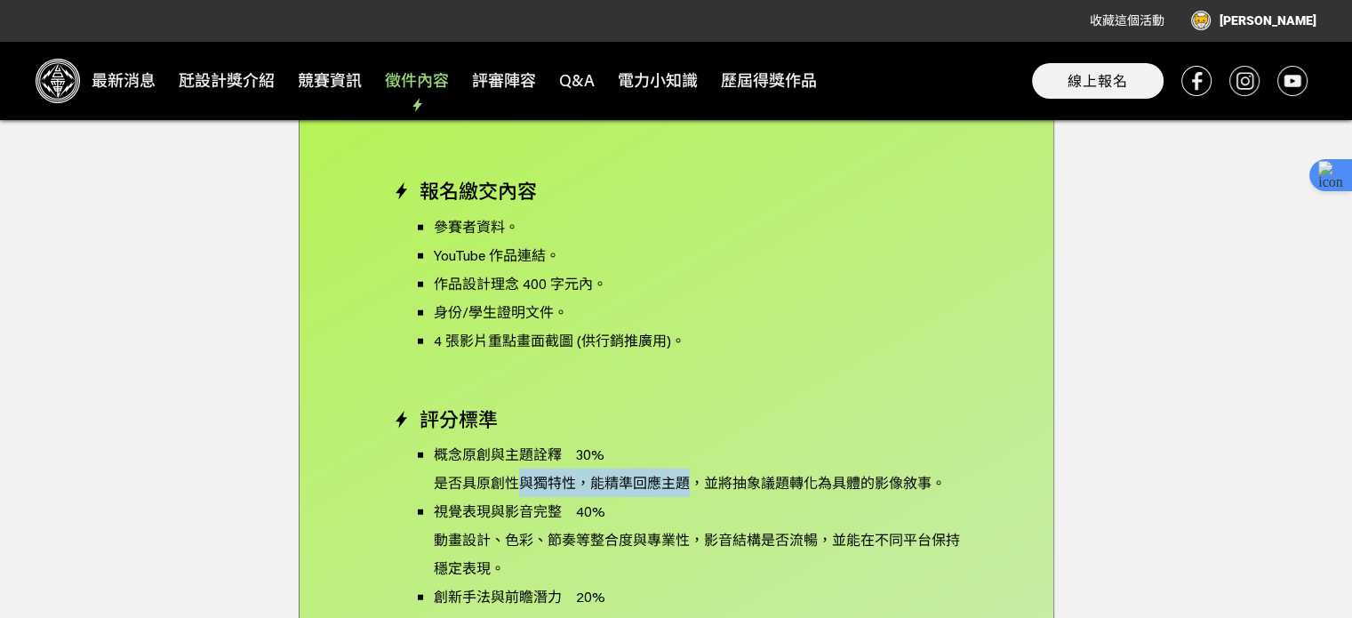
drag, startPoint x: 590, startPoint y: 442, endPoint x: 686, endPoint y: 467, distance: 99.4
click at [686, 468] on p "是否具原創性與獨特性，能精準回應主題，並將抽象議題轉化為具體的影像敘事。" at bounding box center [697, 482] width 526 height 28
drag, startPoint x: 613, startPoint y: 568, endPoint x: 591, endPoint y: 546, distance: 31.4
click at [611, 582] on p "創新手法與前瞻潛力　20%" at bounding box center [697, 596] width 526 height 28
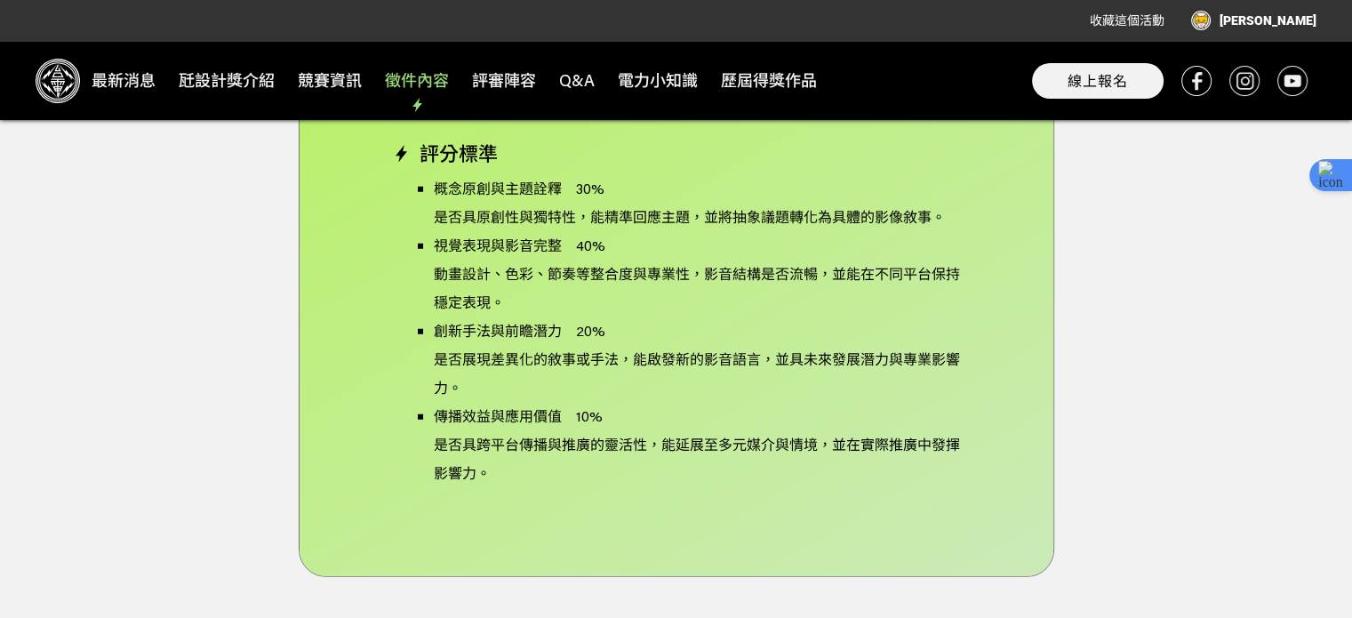
scroll to position [4754, 0]
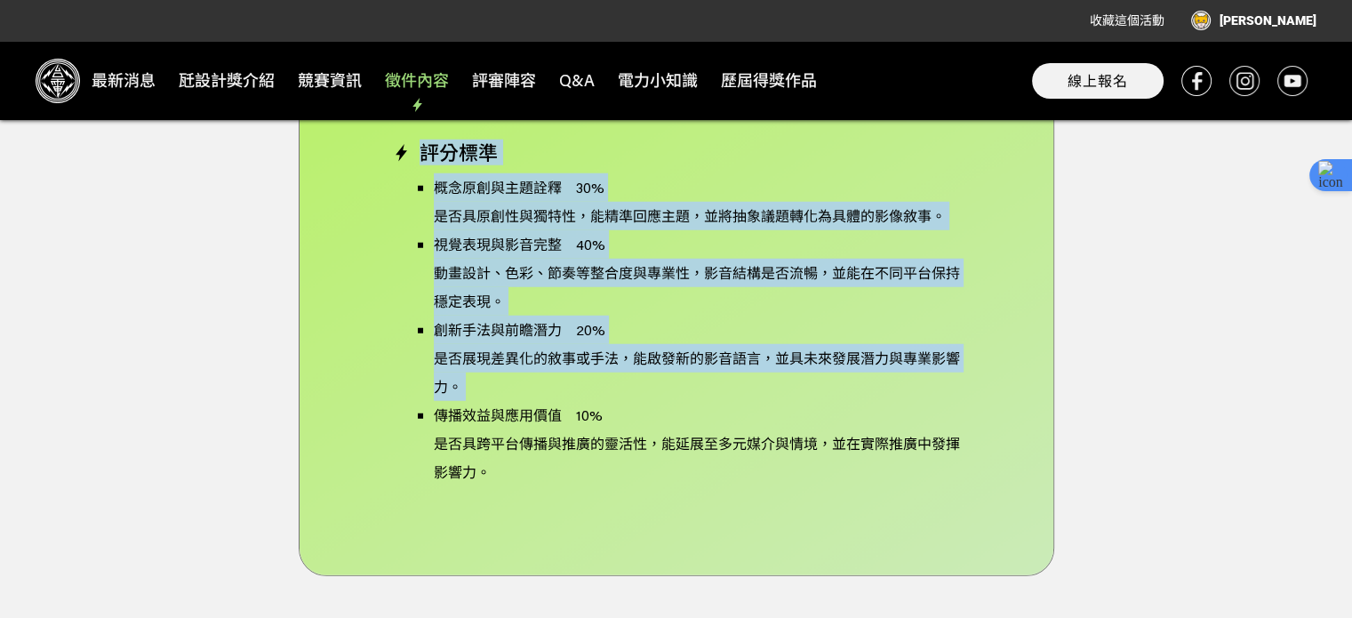
drag, startPoint x: 544, startPoint y: 477, endPoint x: 431, endPoint y: 375, distance: 152.3
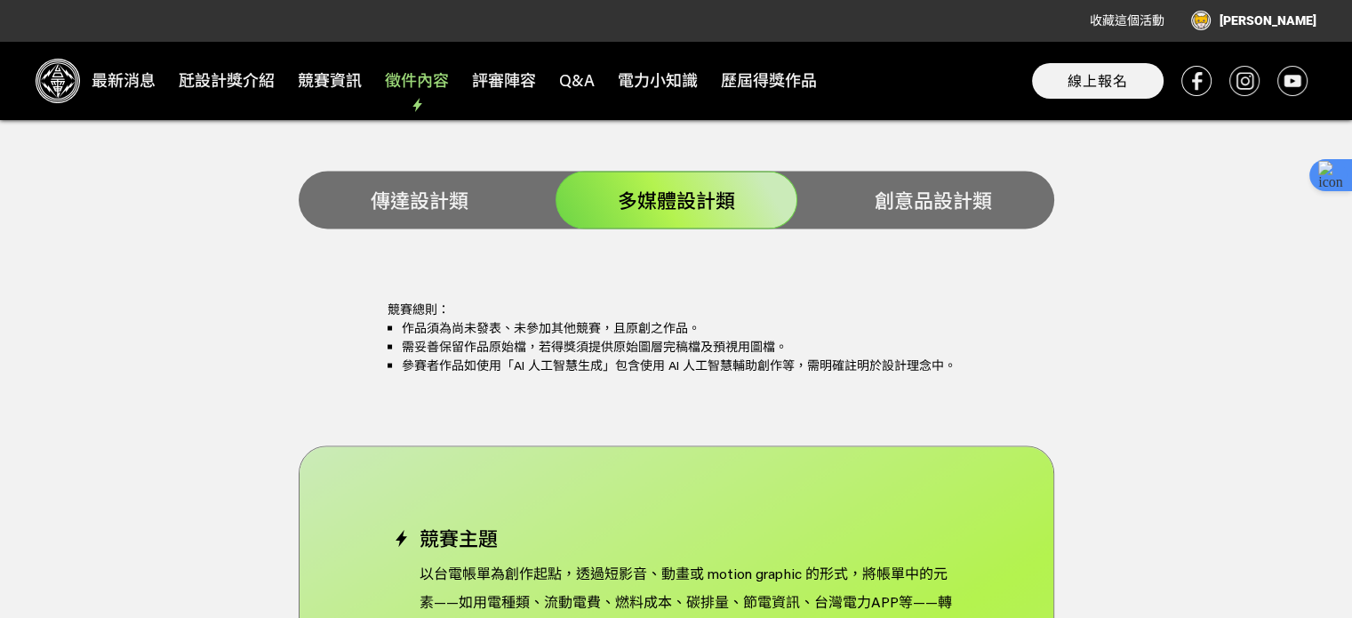
scroll to position [3510, 0]
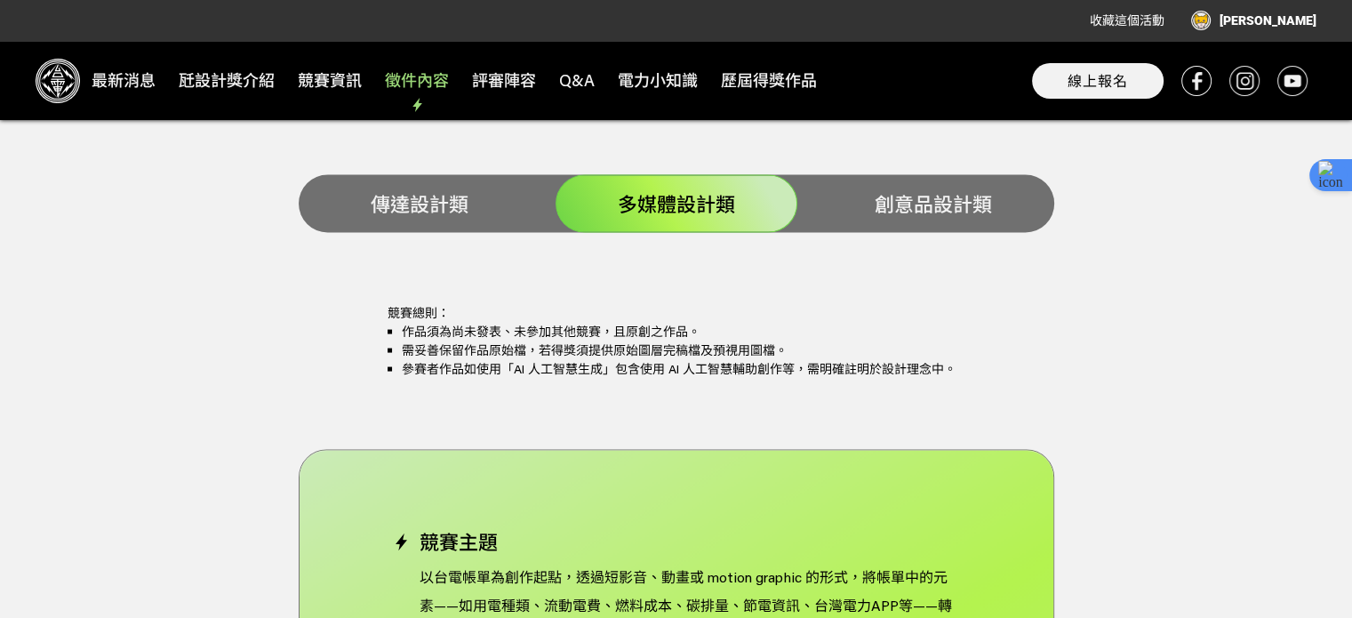
drag, startPoint x: 469, startPoint y: 331, endPoint x: 661, endPoint y: 323, distance: 192.1
click at [660, 323] on ul "作品須為尚未發表、未參加其他競賽，且原創之作品。 需妥善保留作品原始檔，若得獎須提供原始圖層完稿檔及預視用圖檔。 參賽者作品如使用「AI 人工智慧生成」包含使…" at bounding box center [676, 351] width 578 height 56
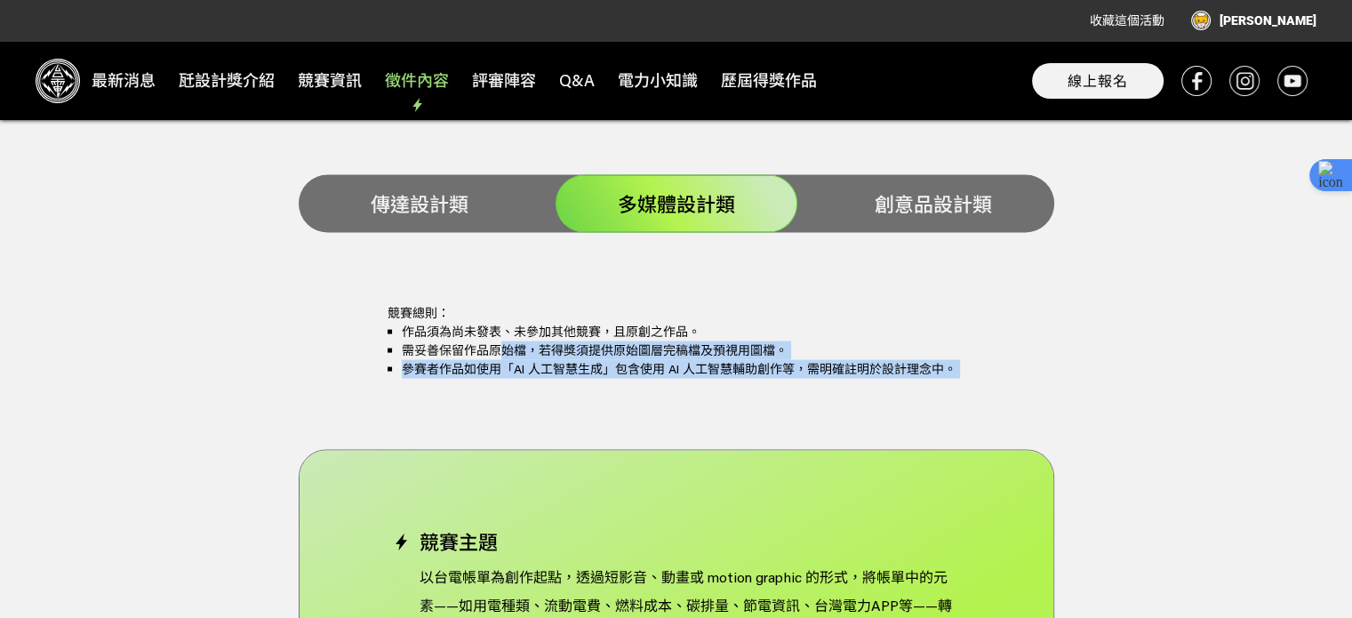
drag, startPoint x: 658, startPoint y: 367, endPoint x: 502, endPoint y: 315, distance: 164.7
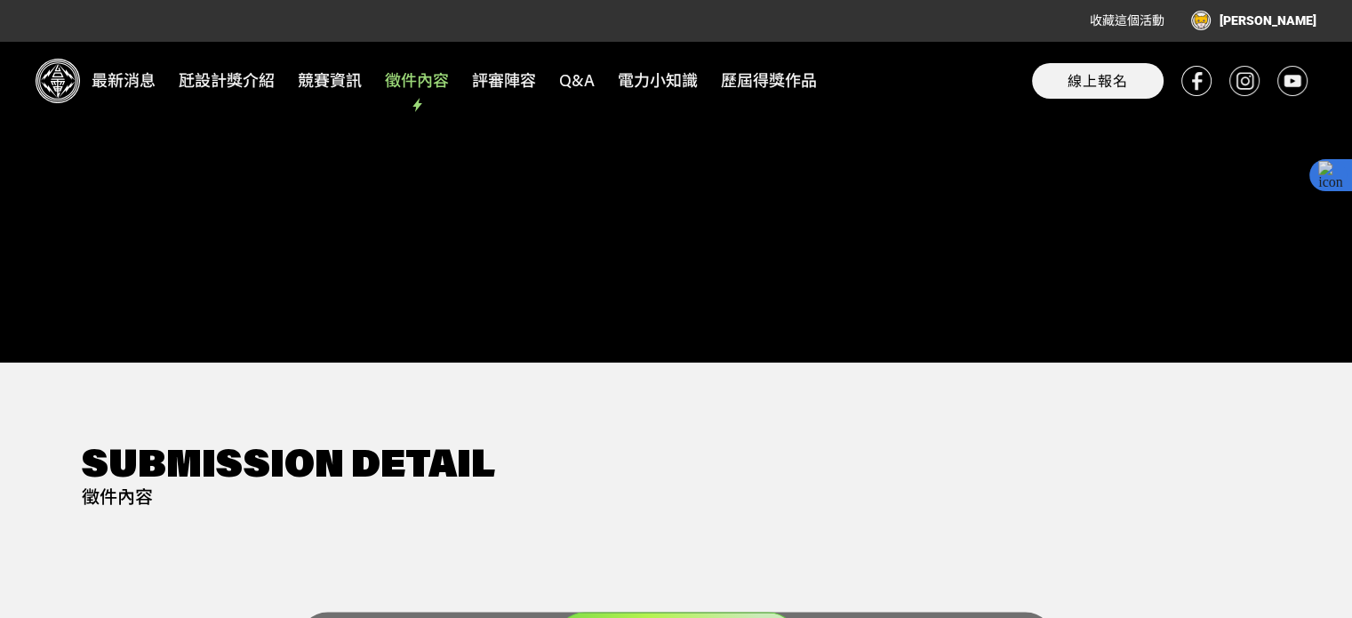
scroll to position [2977, 0]
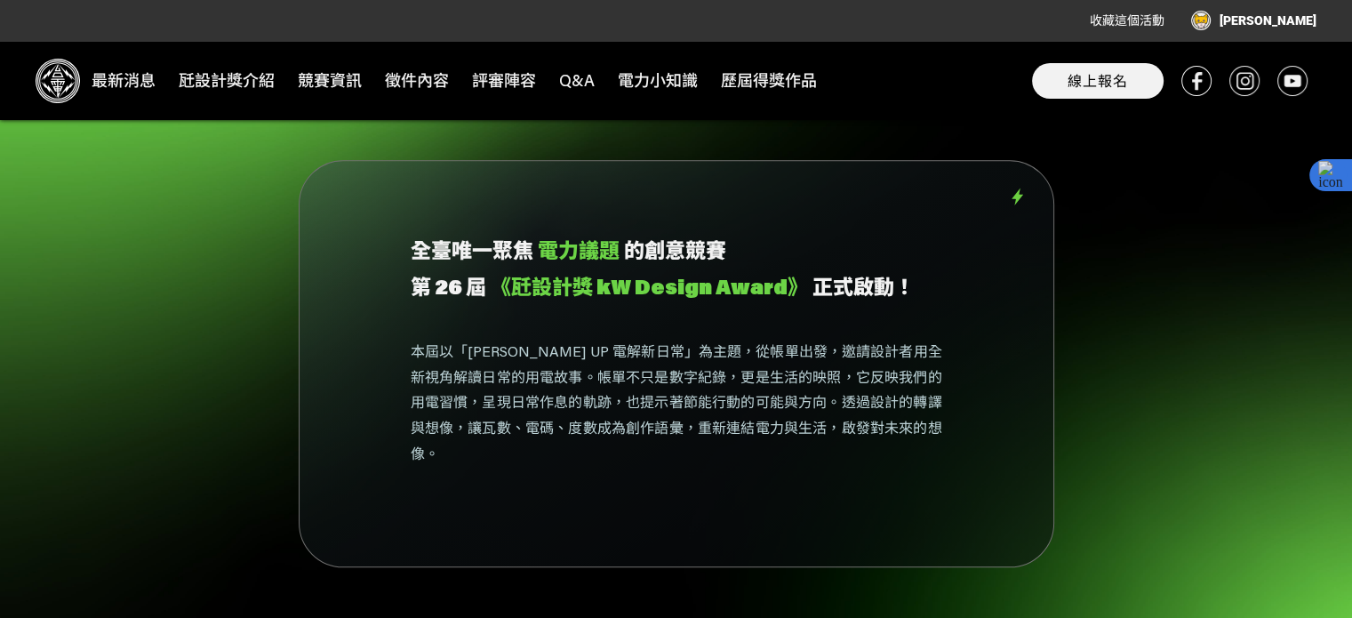
scroll to position [1333, 0]
